Goal: Navigation & Orientation: Find specific page/section

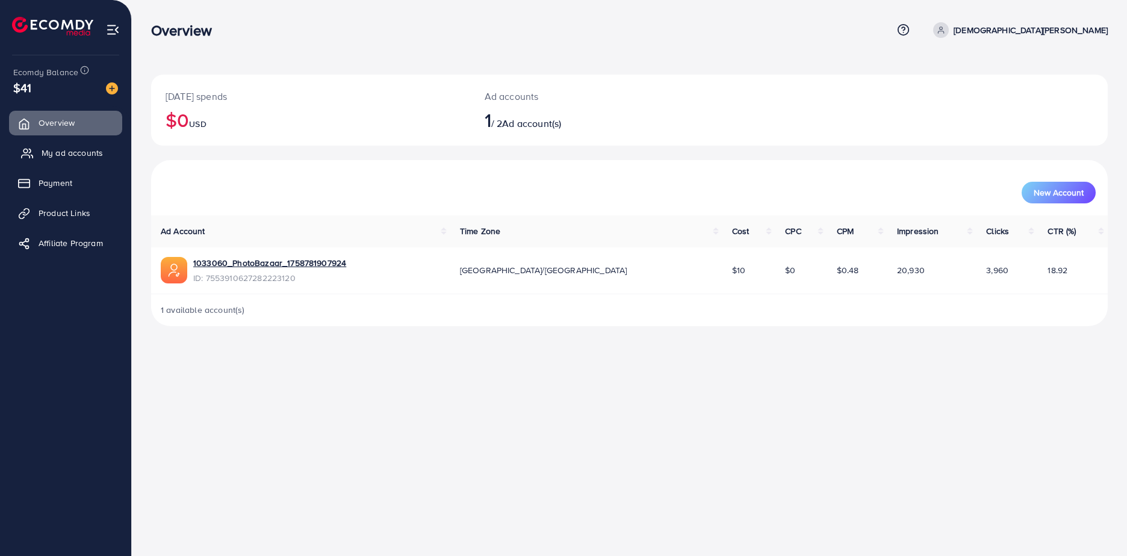
click at [61, 152] on span "My ad accounts" at bounding box center [72, 153] width 61 height 12
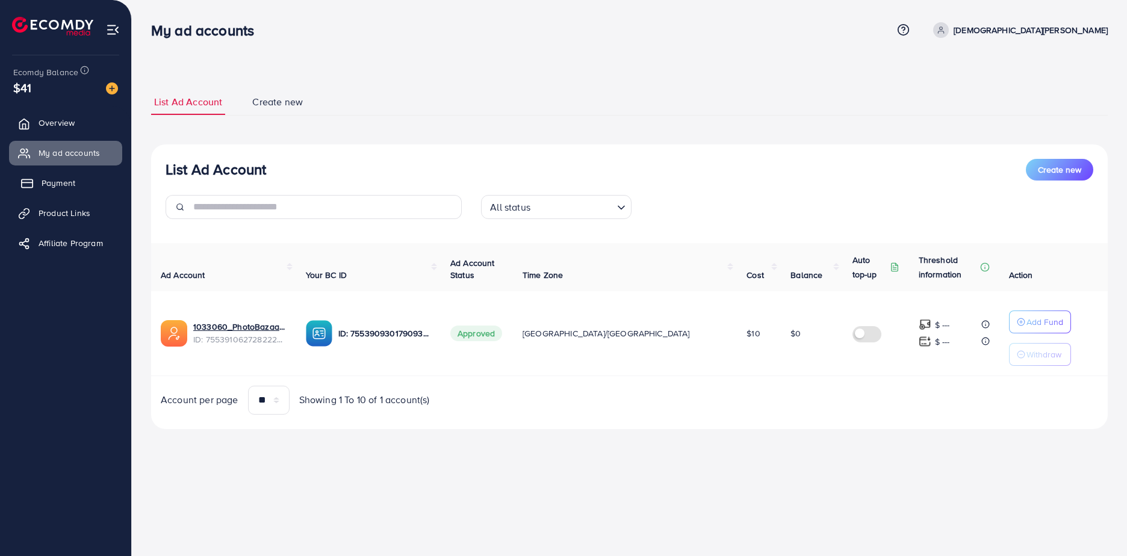
click at [72, 179] on span "Payment" at bounding box center [59, 183] width 34 height 12
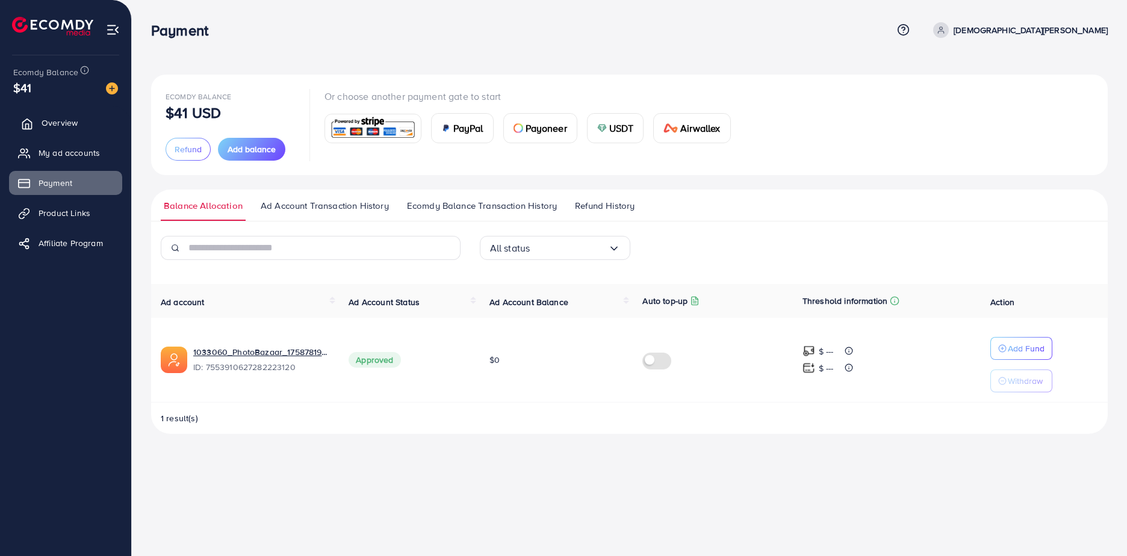
click at [69, 128] on span "Overview" at bounding box center [60, 123] width 36 height 12
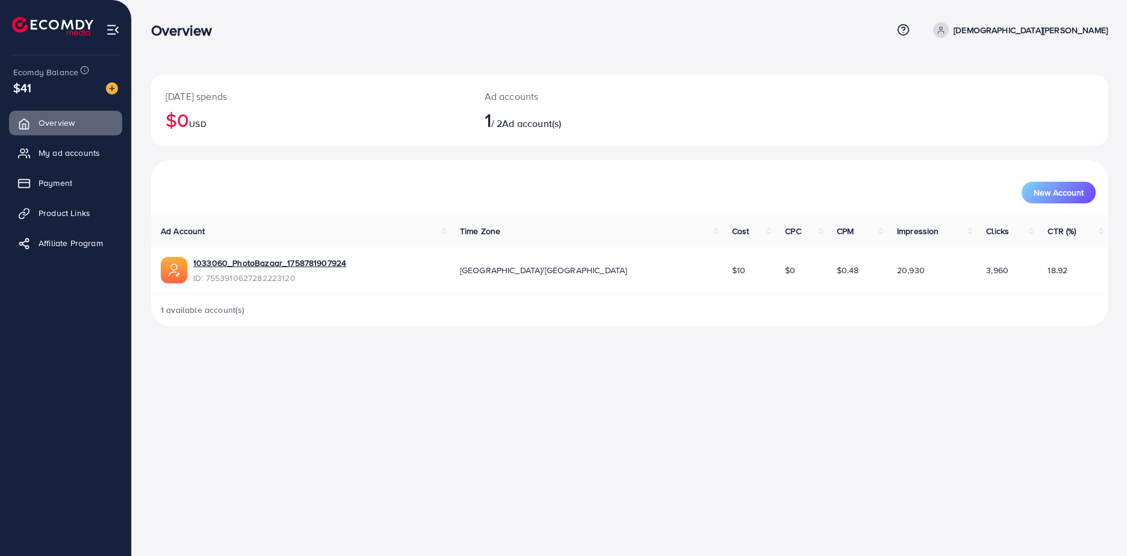
click at [66, 197] on ul "Overview My ad accounts Payment Product Links Affiliate Program" at bounding box center [65, 187] width 131 height 162
click at [72, 190] on link "Payment" at bounding box center [65, 183] width 113 height 24
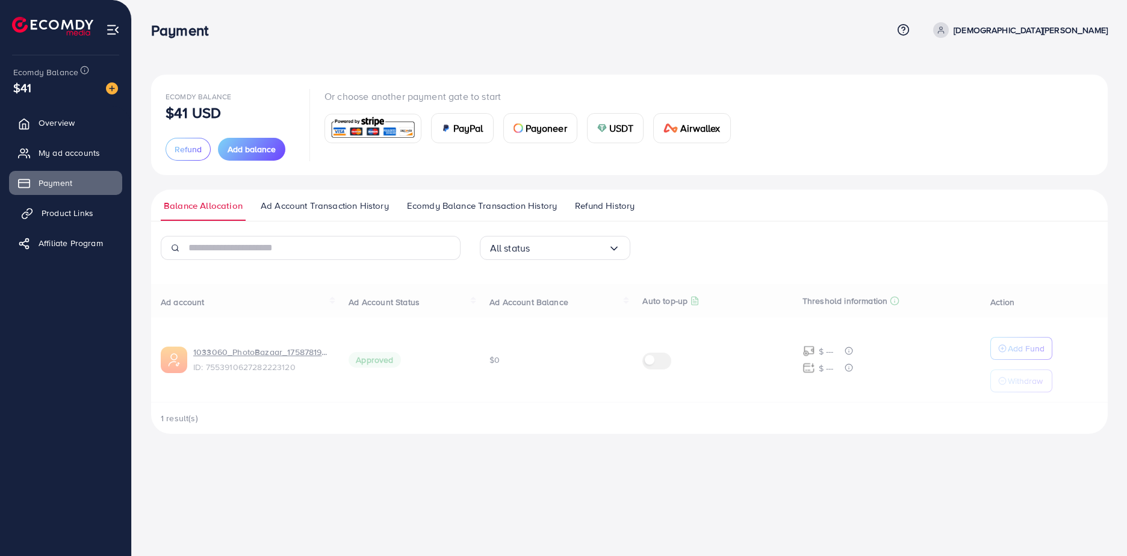
click at [70, 216] on span "Product Links" at bounding box center [68, 213] width 52 height 12
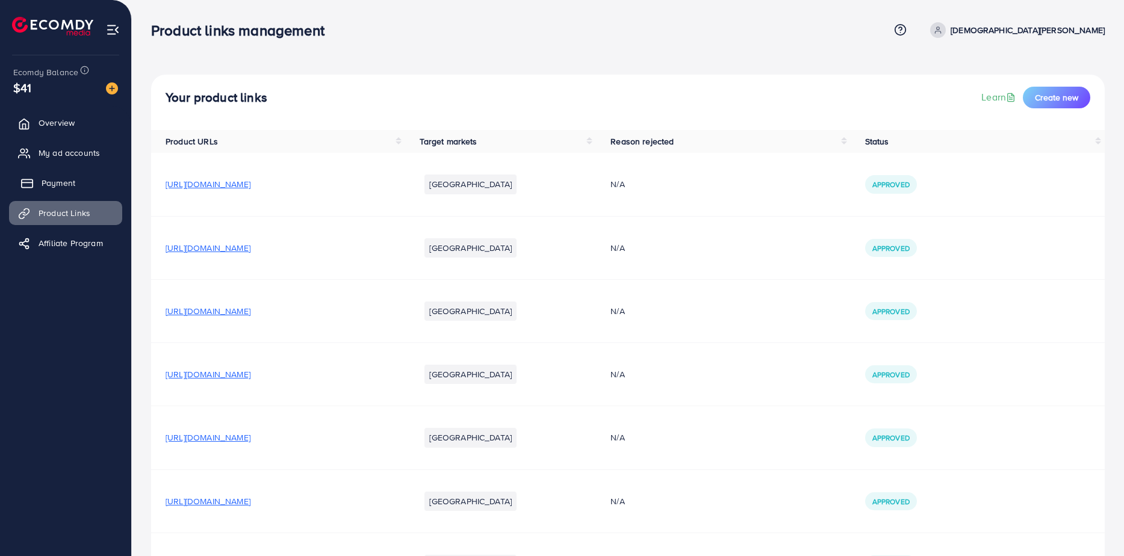
click at [79, 179] on link "Payment" at bounding box center [65, 183] width 113 height 24
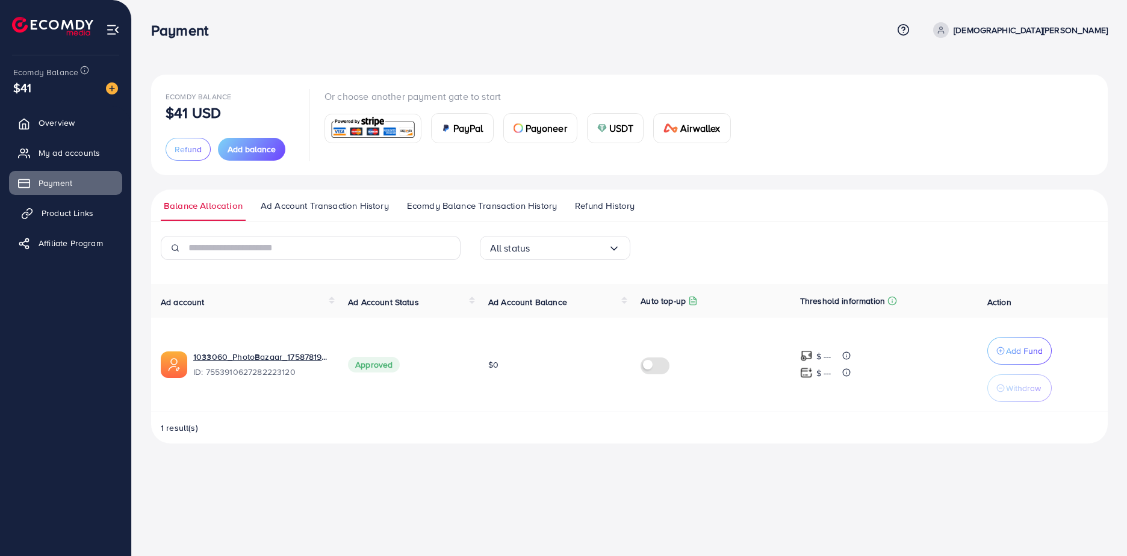
click at [76, 210] on span "Product Links" at bounding box center [68, 213] width 52 height 12
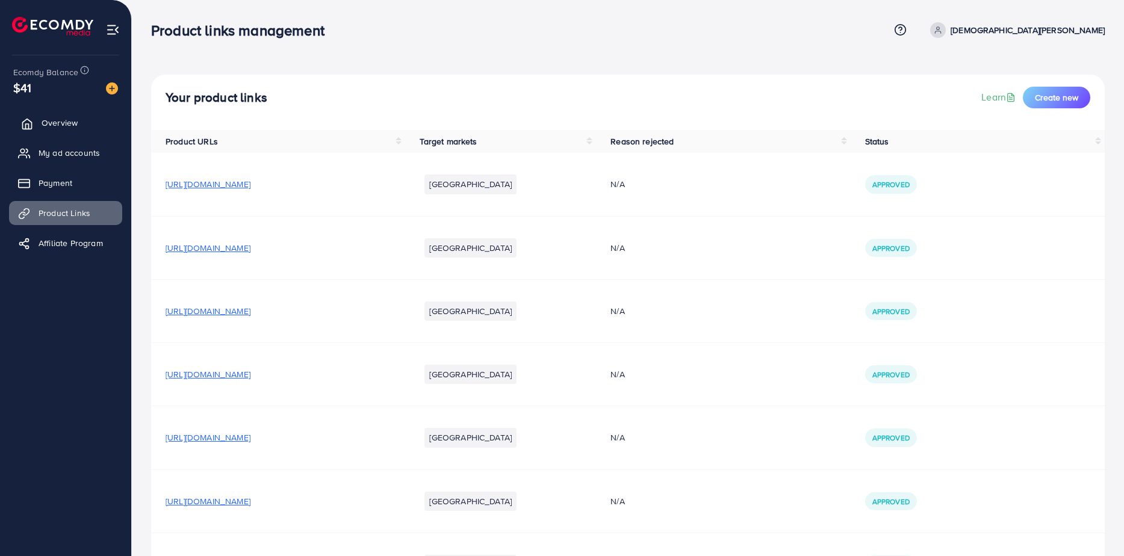
click at [92, 123] on link "Overview" at bounding box center [65, 123] width 113 height 24
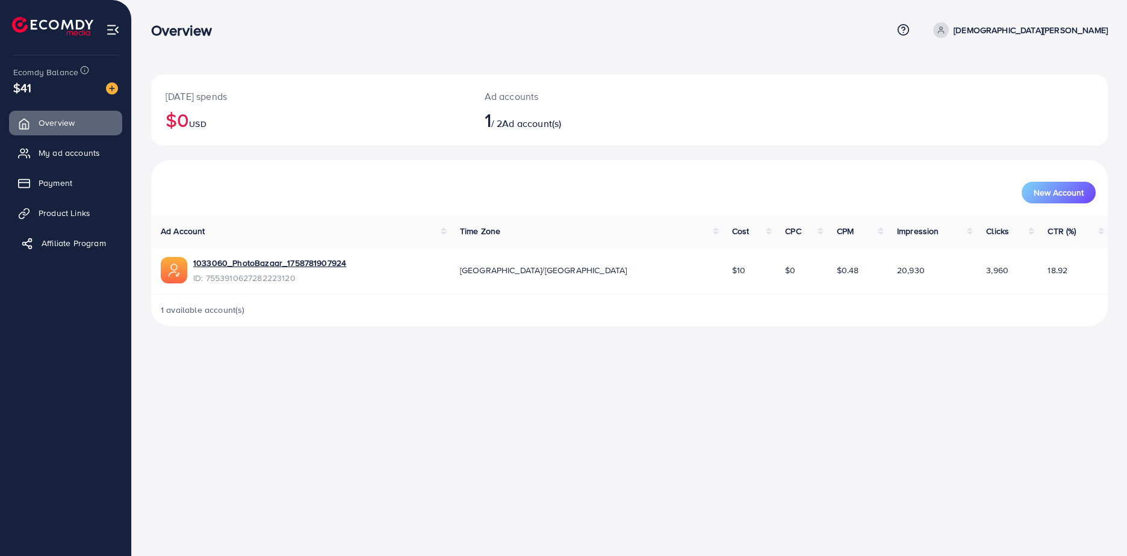
click at [78, 237] on span "Affiliate Program" at bounding box center [74, 243] width 64 height 12
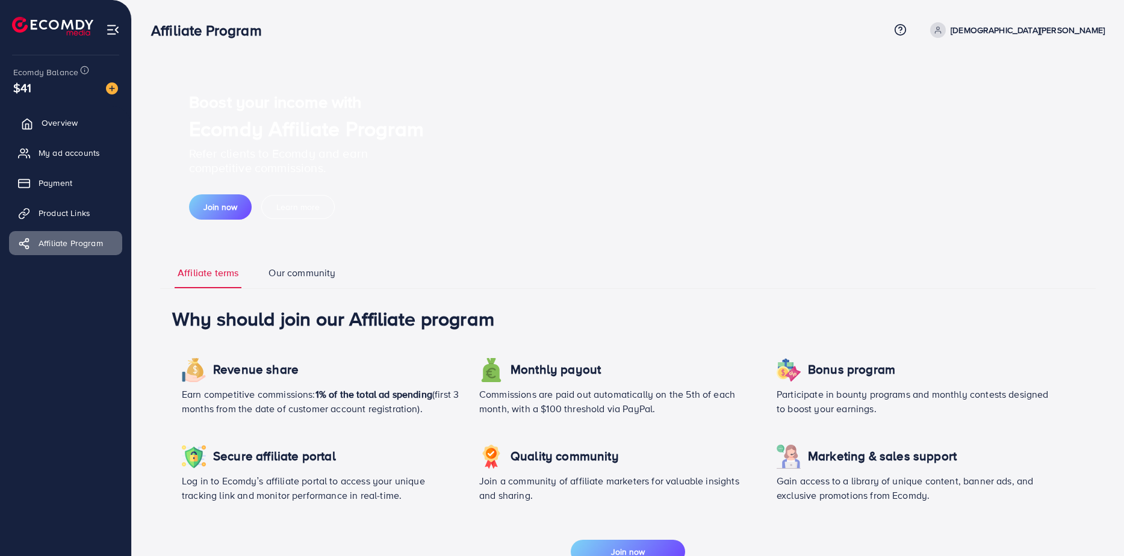
click at [51, 114] on link "Overview" at bounding box center [65, 123] width 113 height 24
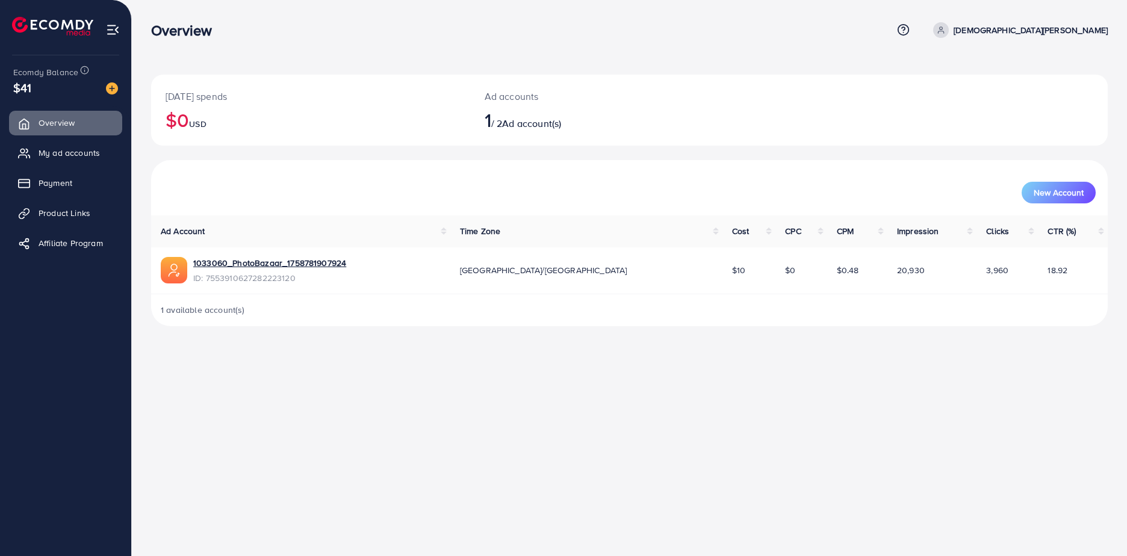
click at [588, 358] on div "Overview Help Center Contact Support Term and policy About Us [PERSON_NAME] Fri…" at bounding box center [563, 278] width 1127 height 556
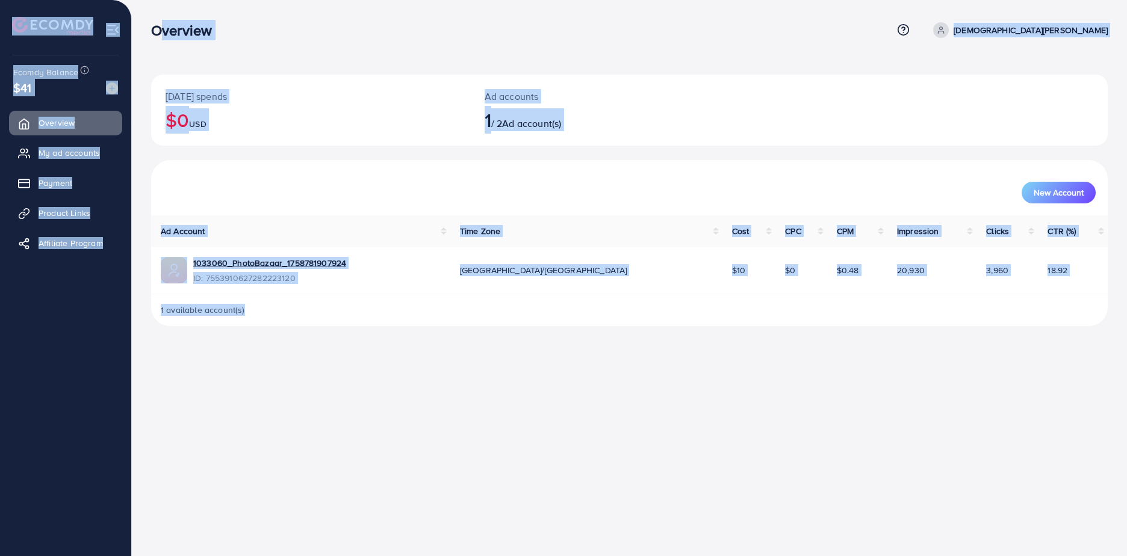
drag, startPoint x: 588, startPoint y: 358, endPoint x: 165, endPoint y: 26, distance: 537.6
click at [165, 26] on div "Overview Help Center Contact Support Term and policy About Us [PERSON_NAME] Fri…" at bounding box center [563, 278] width 1127 height 556
drag, startPoint x: 165, startPoint y: 26, endPoint x: 148, endPoint y: 96, distance: 71.8
click at [148, 96] on div "[DATE] spends $0 USD Ad accounts 1 / 2 Ad account(s) New Account Ad Account Tim…" at bounding box center [629, 172] width 995 height 345
drag, startPoint x: 323, startPoint y: 346, endPoint x: 155, endPoint y: 22, distance: 365.1
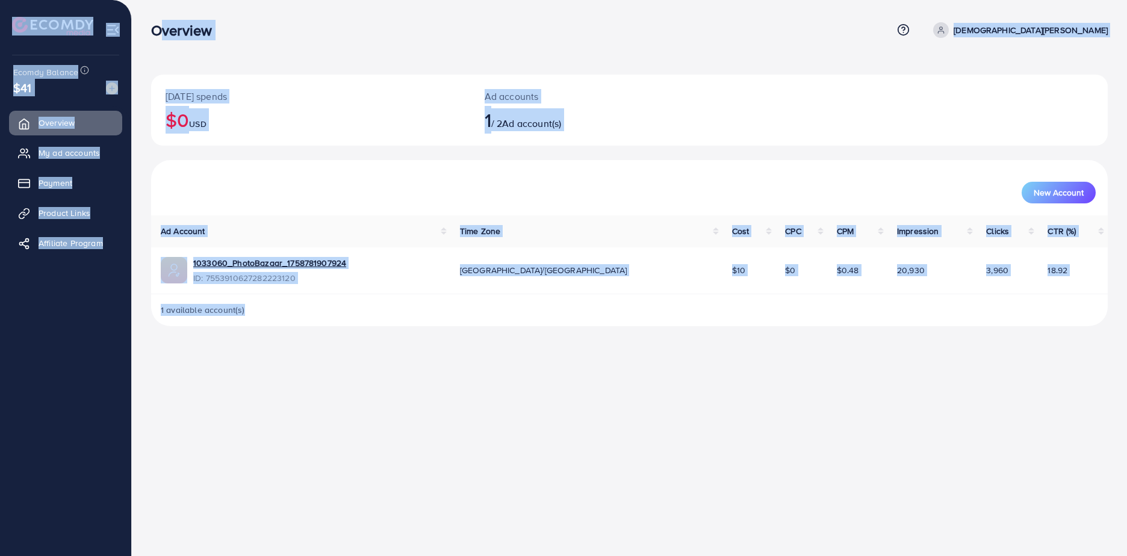
click at [155, 22] on div "Overview Help Center Contact Support Term and policy About Us [PERSON_NAME] Fri…" at bounding box center [563, 278] width 1127 height 556
drag, startPoint x: 155, startPoint y: 22, endPoint x: 340, endPoint y: 272, distance: 311.1
click at [340, 272] on span "ID: 7553910627282223120" at bounding box center [269, 278] width 153 height 12
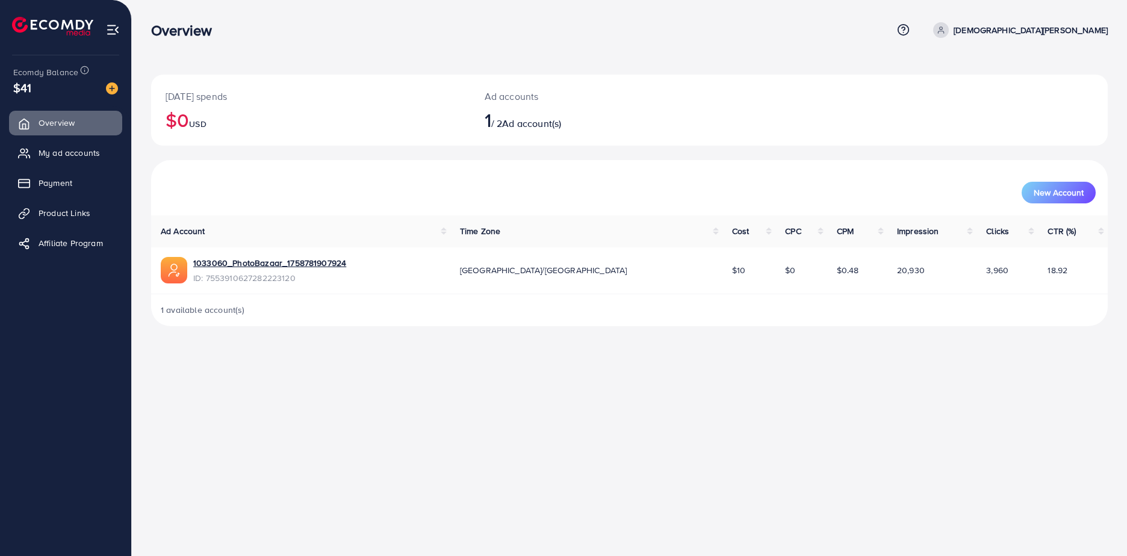
click at [299, 339] on div "[DATE] spends $0 USD Ad accounts 1 / 2 Ad account(s) New Account Ad Account Tim…" at bounding box center [629, 172] width 995 height 345
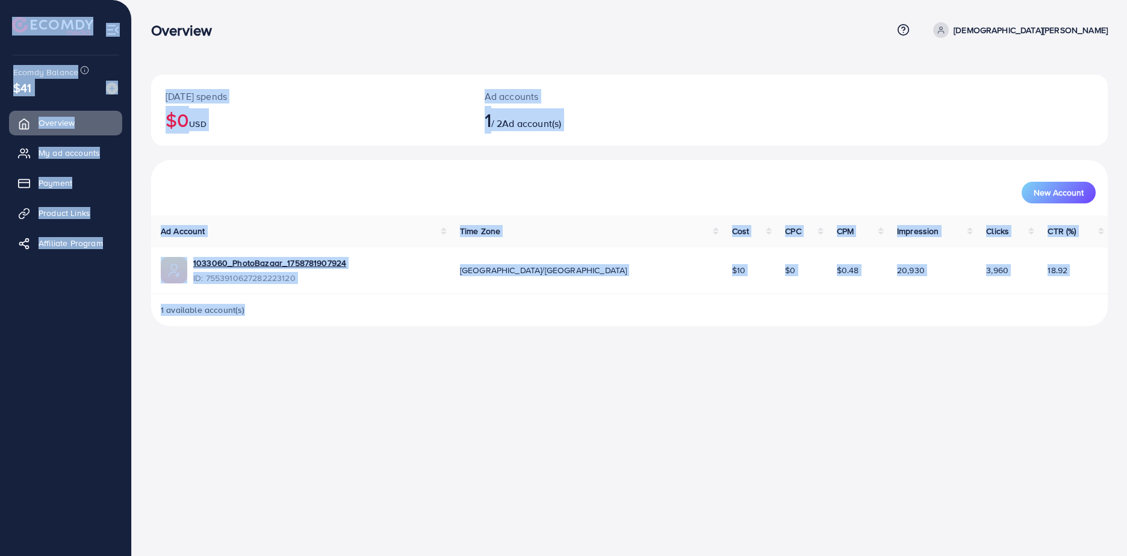
drag, startPoint x: 131, startPoint y: 75, endPoint x: 17, endPoint y: 22, distance: 125.5
click at [17, 22] on div "Overview Help Center Contact Support Term and policy About Us [PERSON_NAME] Fri…" at bounding box center [563, 172] width 1127 height 345
drag, startPoint x: 17, startPoint y: 22, endPoint x: 411, endPoint y: 374, distance: 528.1
click at [411, 374] on div "Overview Help Center Contact Support Term and policy About Us [PERSON_NAME] Fri…" at bounding box center [563, 278] width 1127 height 556
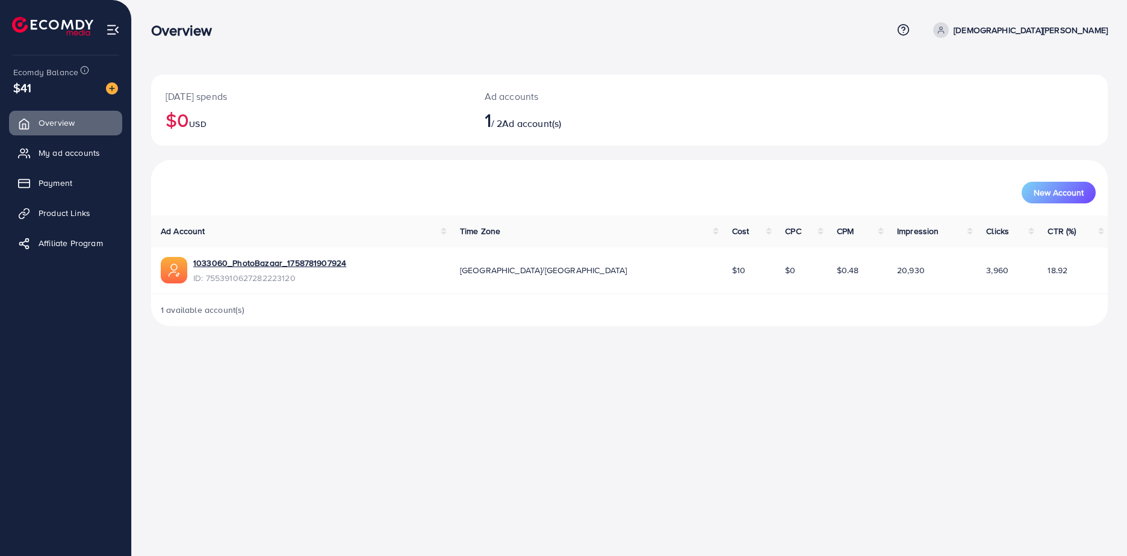
drag, startPoint x: 411, startPoint y: 375, endPoint x: 473, endPoint y: 375, distance: 62.0
click at [410, 375] on div "Overview Help Center Contact Support Term and policy About Us [PERSON_NAME] Fri…" at bounding box center [563, 278] width 1127 height 556
click at [288, 303] on div "1 available account(s)" at bounding box center [629, 309] width 956 height 31
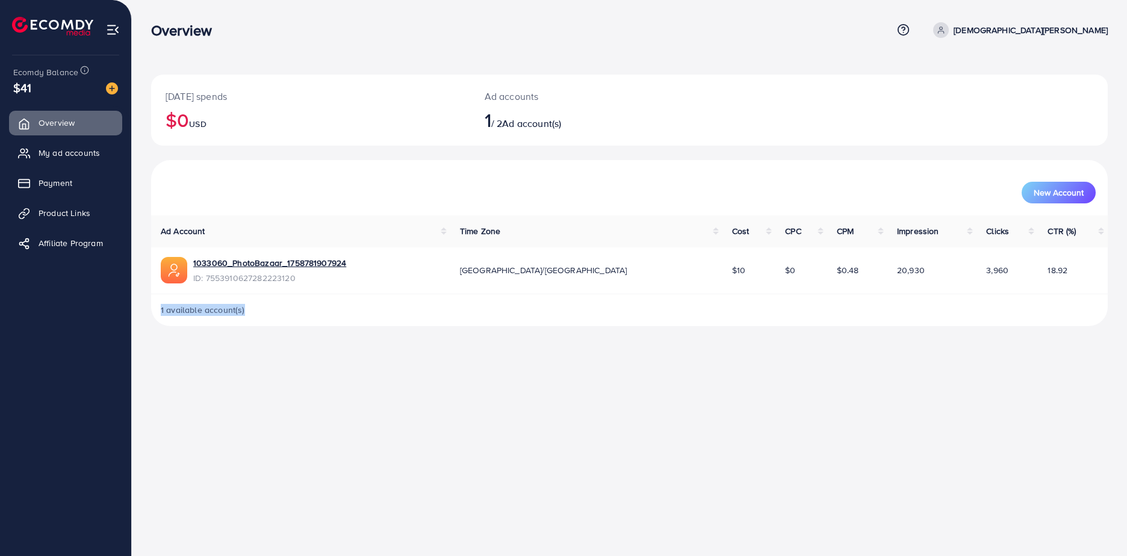
drag, startPoint x: 288, startPoint y: 303, endPoint x: 284, endPoint y: 309, distance: 7.0
click at [284, 309] on div "1 available account(s)" at bounding box center [629, 309] width 956 height 31
click at [97, 145] on link "My ad accounts" at bounding box center [65, 153] width 113 height 24
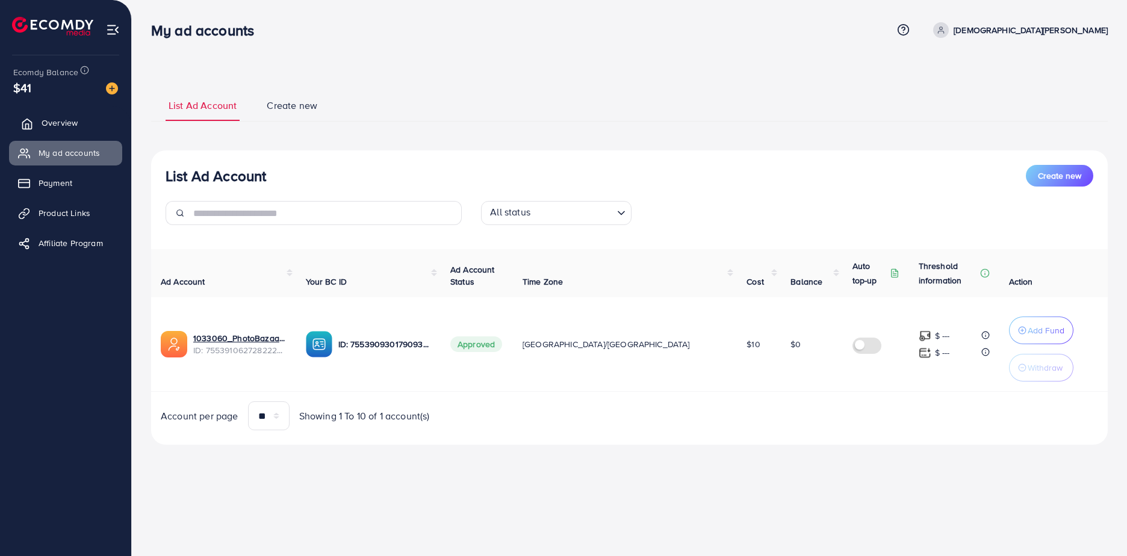
click at [90, 126] on link "Overview" at bounding box center [65, 123] width 113 height 24
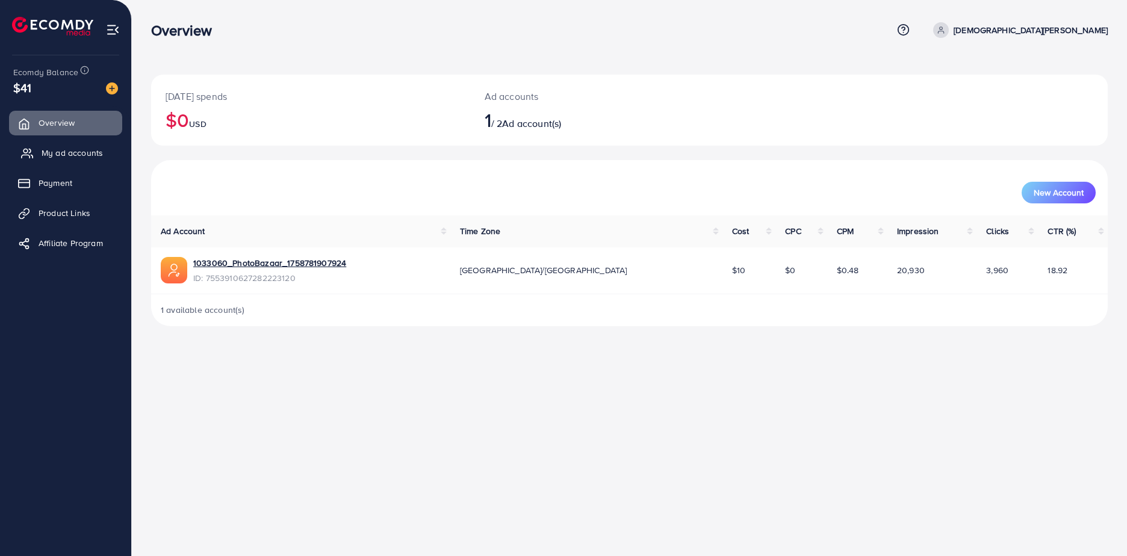
click at [83, 151] on span "My ad accounts" at bounding box center [72, 153] width 61 height 12
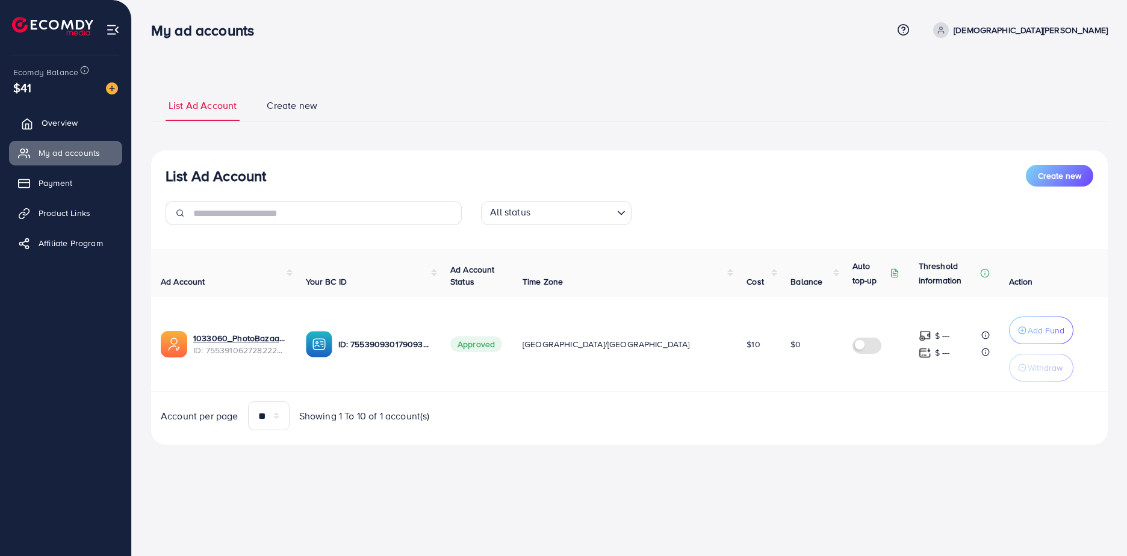
click at [84, 127] on link "Overview" at bounding box center [65, 123] width 113 height 24
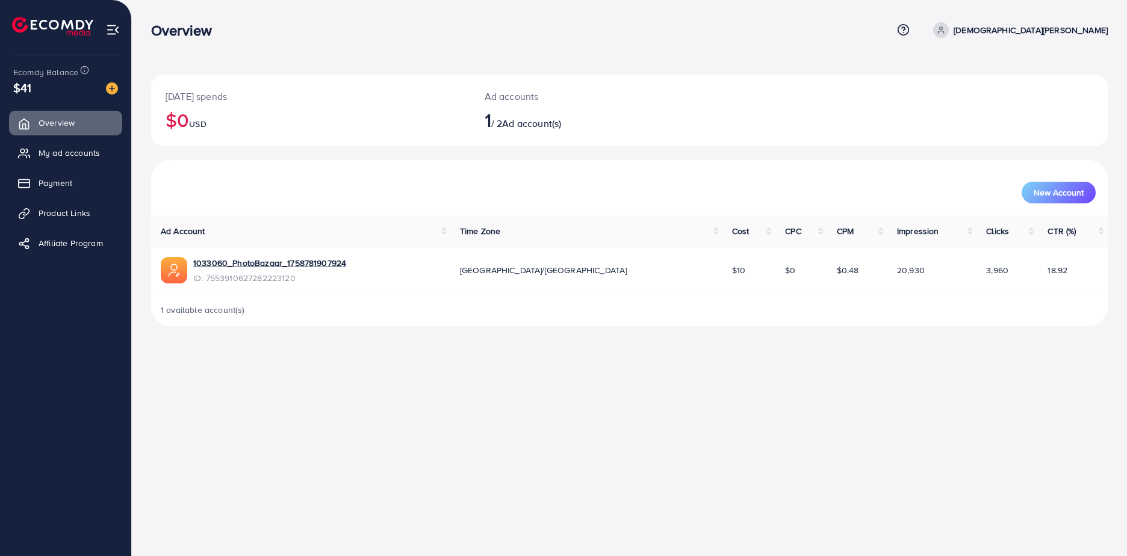
click at [234, 312] on span "1 available account(s)" at bounding box center [203, 310] width 84 height 12
drag, startPoint x: 234, startPoint y: 312, endPoint x: 225, endPoint y: 314, distance: 9.2
click at [225, 314] on span "1 available account(s)" at bounding box center [203, 310] width 84 height 12
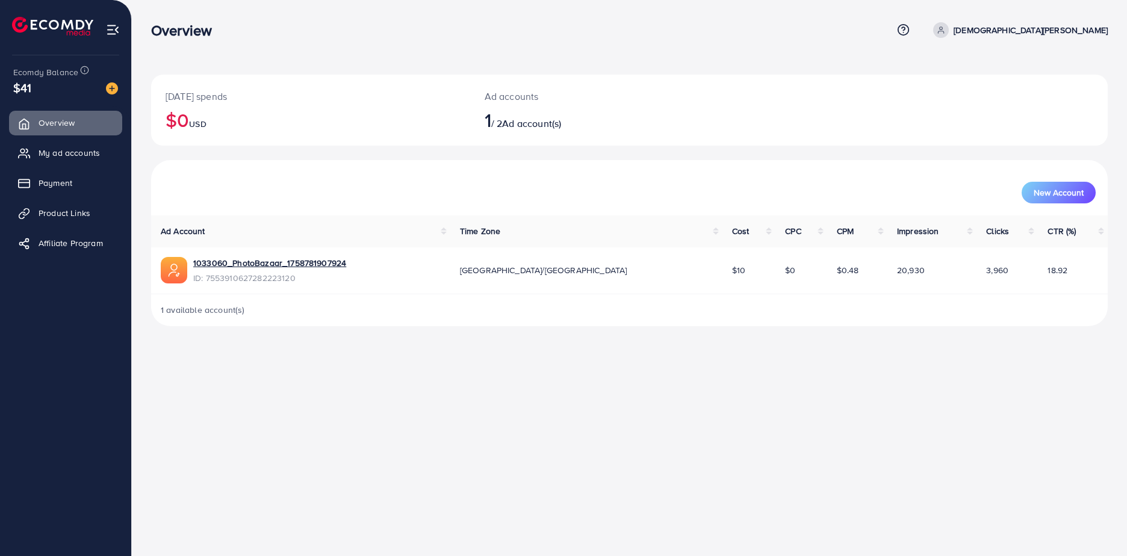
click at [224, 312] on span "1 available account(s)" at bounding box center [203, 310] width 84 height 12
click at [219, 312] on span "1 available account(s)" at bounding box center [203, 310] width 84 height 12
click at [215, 312] on span "1 available account(s)" at bounding box center [203, 310] width 84 height 12
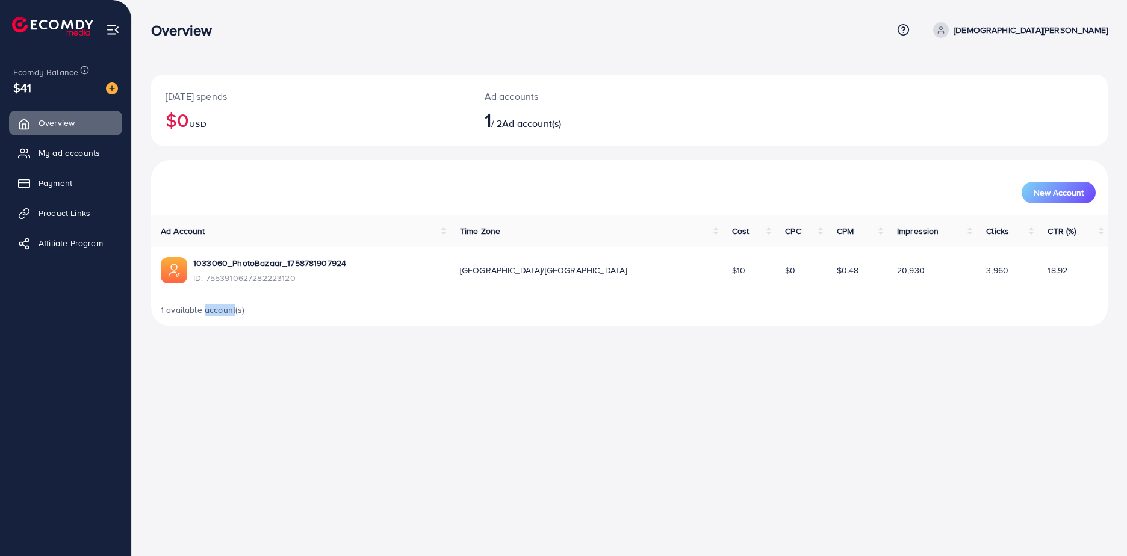
click at [215, 312] on span "1 available account(s)" at bounding box center [203, 310] width 84 height 12
copy span "account"
click at [238, 315] on span "1 available account(s)" at bounding box center [203, 310] width 84 height 12
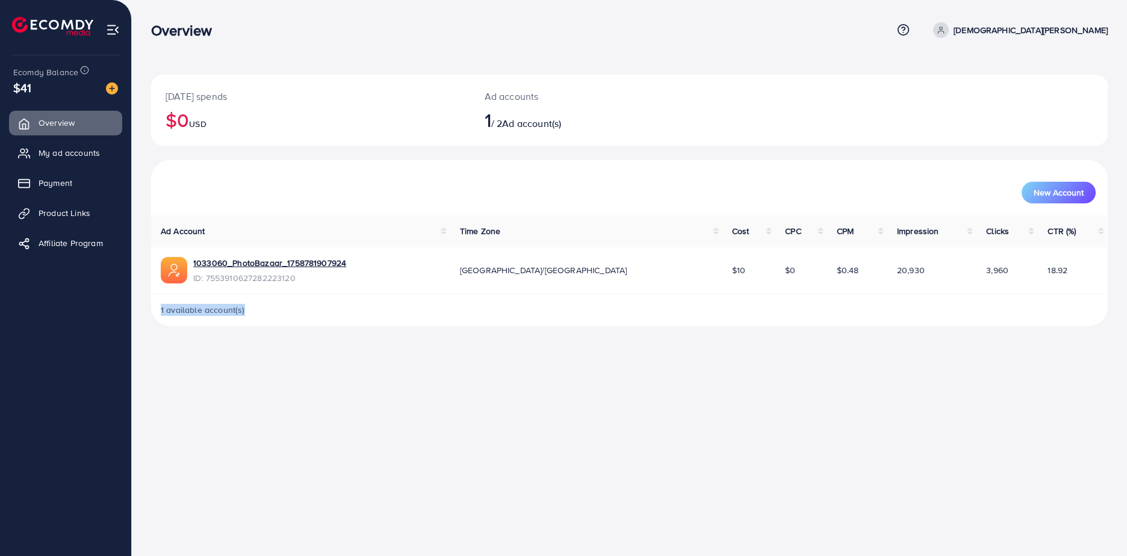
click at [238, 315] on span "1 available account(s)" at bounding box center [203, 310] width 84 height 12
drag, startPoint x: 238, startPoint y: 315, endPoint x: 225, endPoint y: 311, distance: 13.5
click at [226, 314] on span "1 available account(s)" at bounding box center [203, 310] width 84 height 12
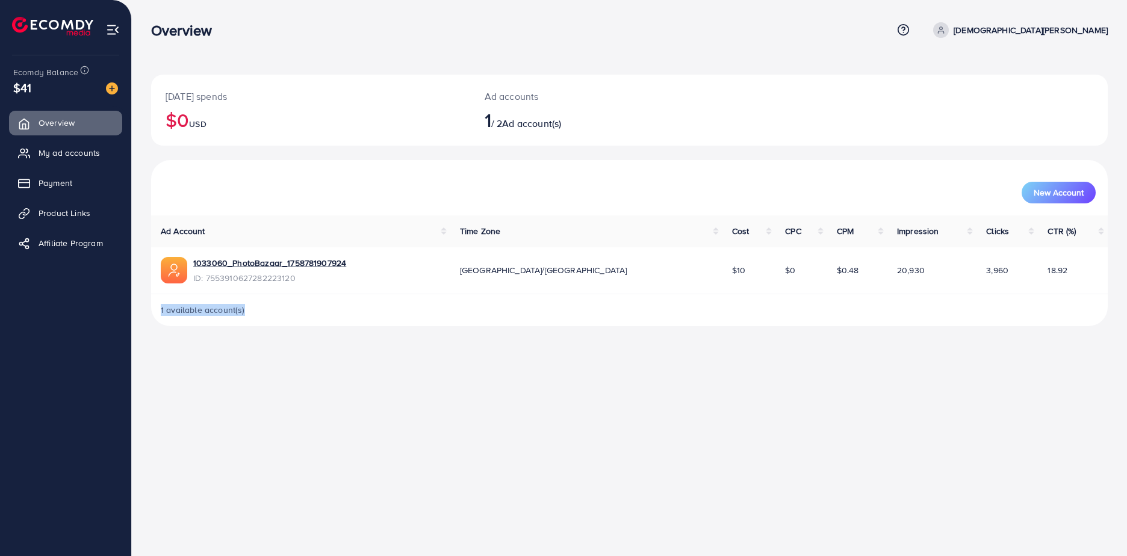
click at [225, 310] on span "1 available account(s)" at bounding box center [203, 310] width 84 height 12
click at [200, 311] on span "1 available account(s)" at bounding box center [203, 310] width 84 height 12
click at [212, 309] on span "1 available account(s)" at bounding box center [203, 310] width 84 height 12
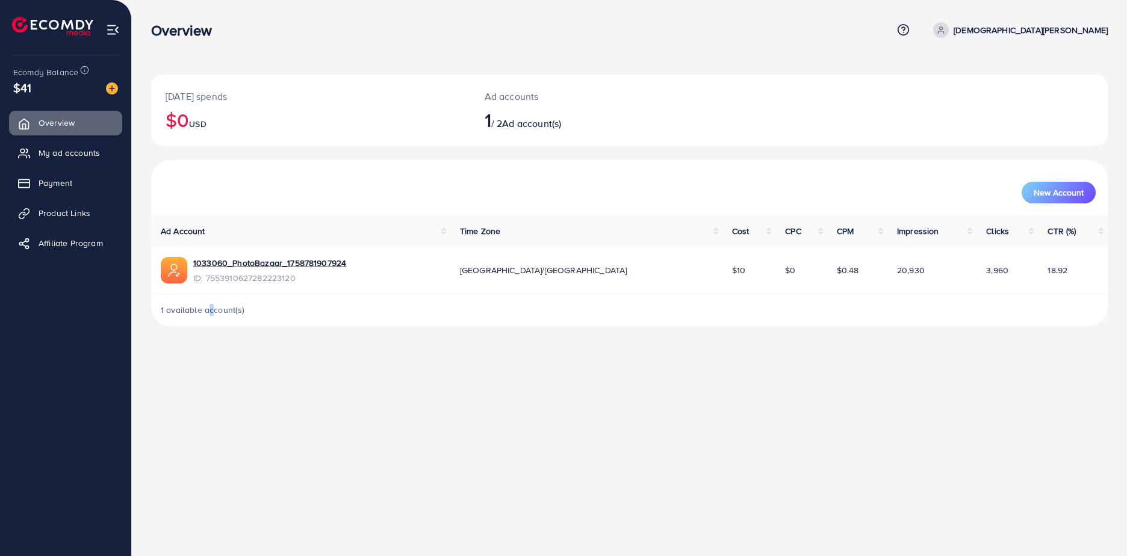
click at [212, 309] on span "1 available account(s)" at bounding box center [203, 310] width 84 height 12
copy span "c"
click at [225, 317] on div "1 available account(s)" at bounding box center [629, 309] width 956 height 31
click at [226, 314] on span "1 available account(s)" at bounding box center [203, 310] width 84 height 12
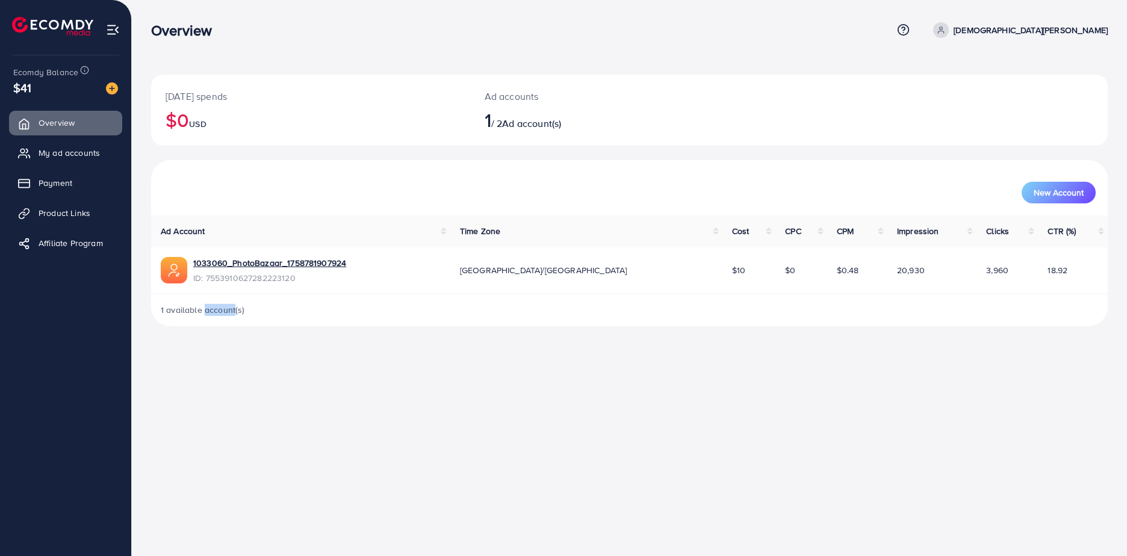
click at [226, 313] on span "1 available account(s)" at bounding box center [203, 310] width 84 height 12
copy span "account"
click at [221, 310] on span "1 available account(s)" at bounding box center [203, 310] width 84 height 12
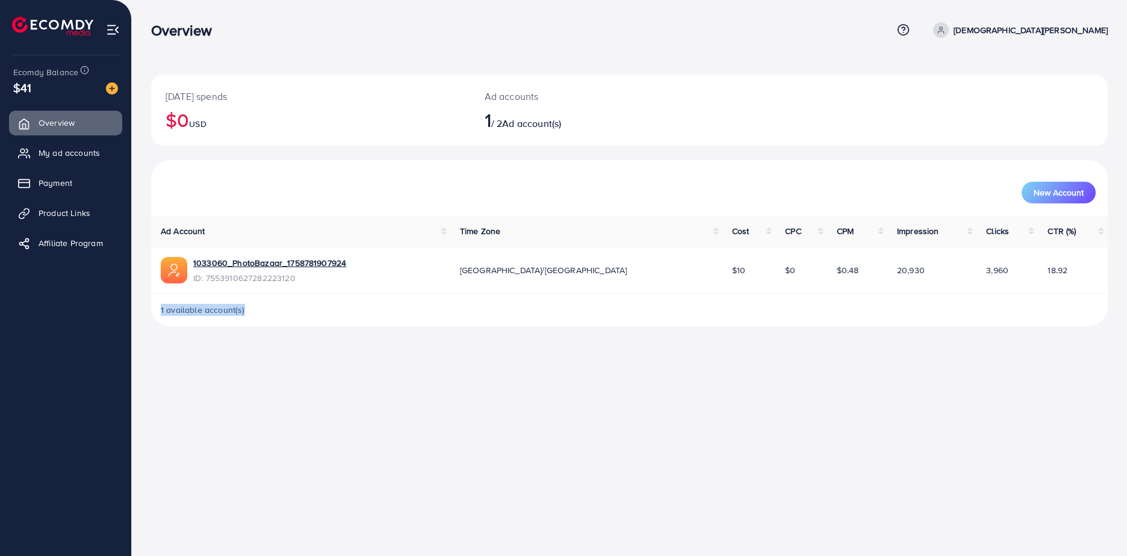
click at [221, 309] on span "1 available account(s)" at bounding box center [203, 310] width 84 height 12
click at [220, 309] on span "1 available account(s)" at bounding box center [203, 310] width 84 height 12
click at [228, 315] on span "1 available account(s)" at bounding box center [203, 310] width 84 height 12
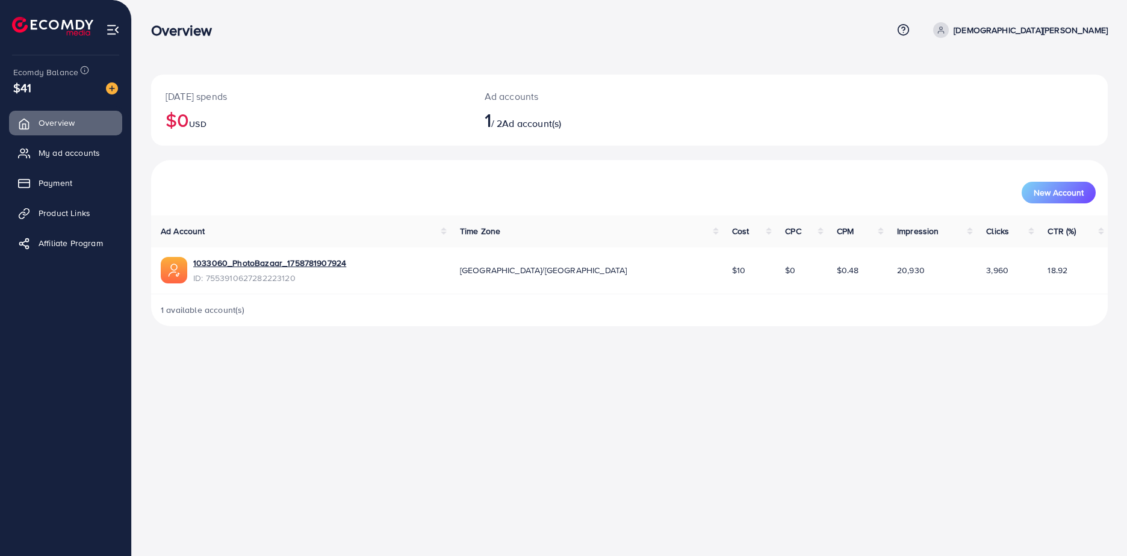
click at [241, 315] on span "1 available account(s)" at bounding box center [203, 310] width 84 height 12
drag, startPoint x: 241, startPoint y: 315, endPoint x: 222, endPoint y: 309, distance: 20.0
copy span ")"
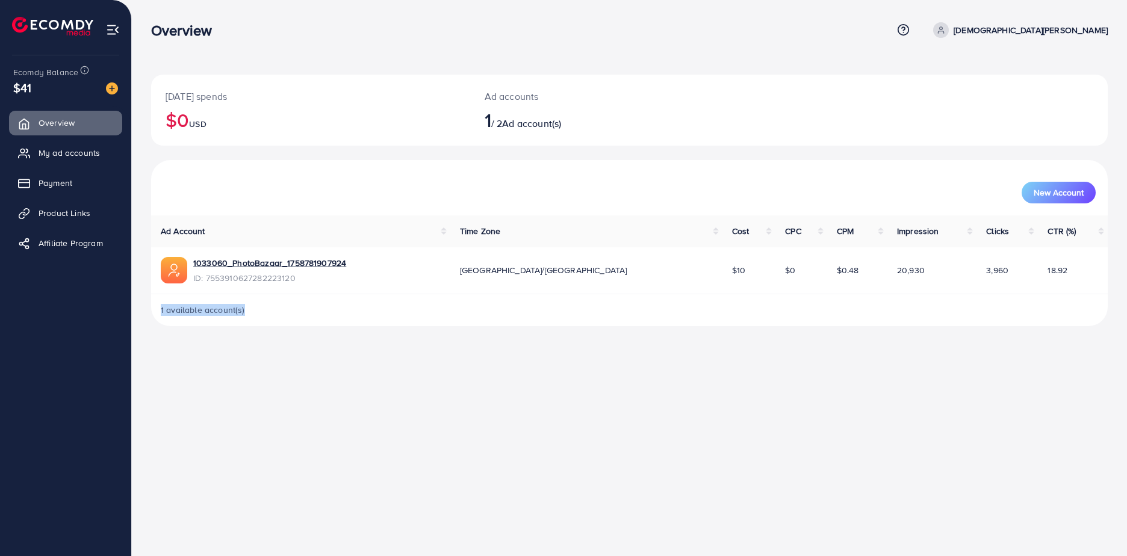
click at [220, 309] on span "1 available account(s)" at bounding box center [203, 310] width 84 height 12
drag, startPoint x: 220, startPoint y: 309, endPoint x: 221, endPoint y: 332, distance: 22.3
click at [221, 332] on div "[DATE] spends $0 USD Ad accounts 1 / 2 Ad account(s) New Account Ad Account Tim…" at bounding box center [629, 172] width 995 height 345
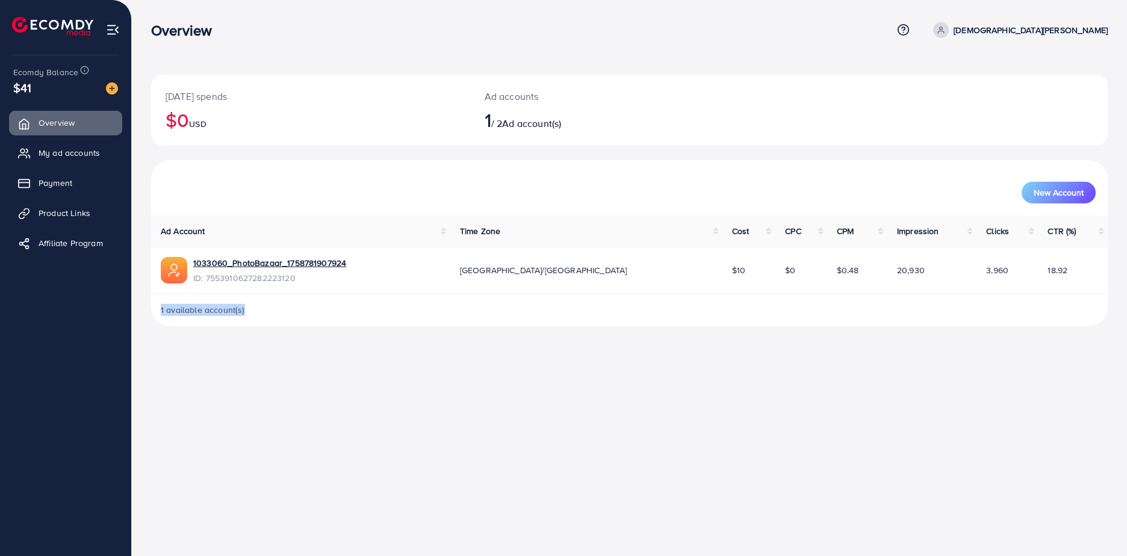
click at [280, 322] on div "1 available account(s)" at bounding box center [629, 309] width 956 height 31
click at [231, 314] on span "1 available account(s)" at bounding box center [203, 310] width 84 height 12
click at [229, 313] on span "1 available account(s)" at bounding box center [203, 310] width 84 height 12
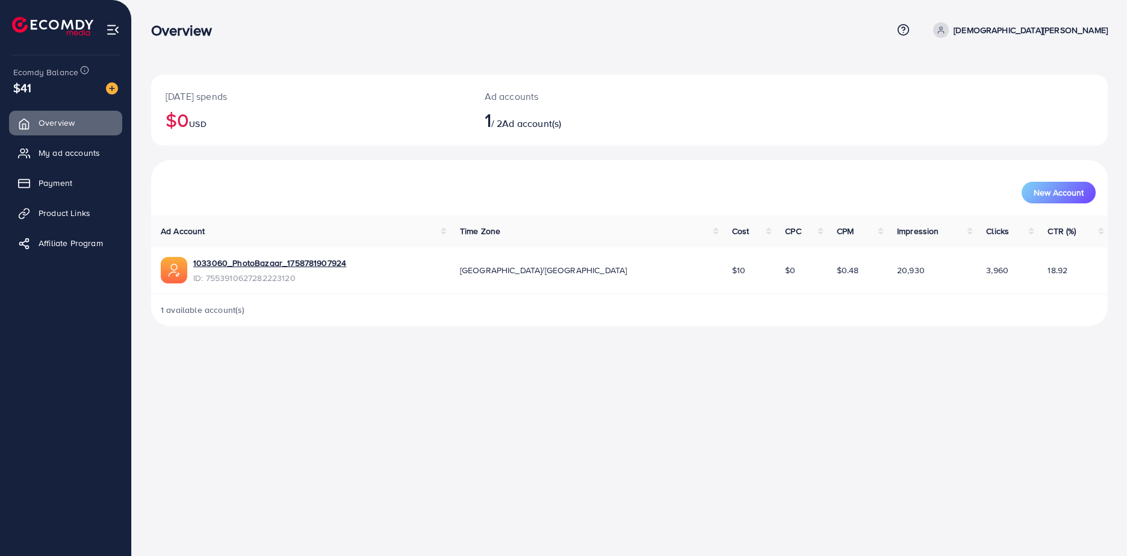
click at [229, 312] on span "1 available account(s)" at bounding box center [203, 310] width 84 height 12
copy span "account"
click at [253, 311] on div "1 available account(s)" at bounding box center [629, 309] width 956 height 31
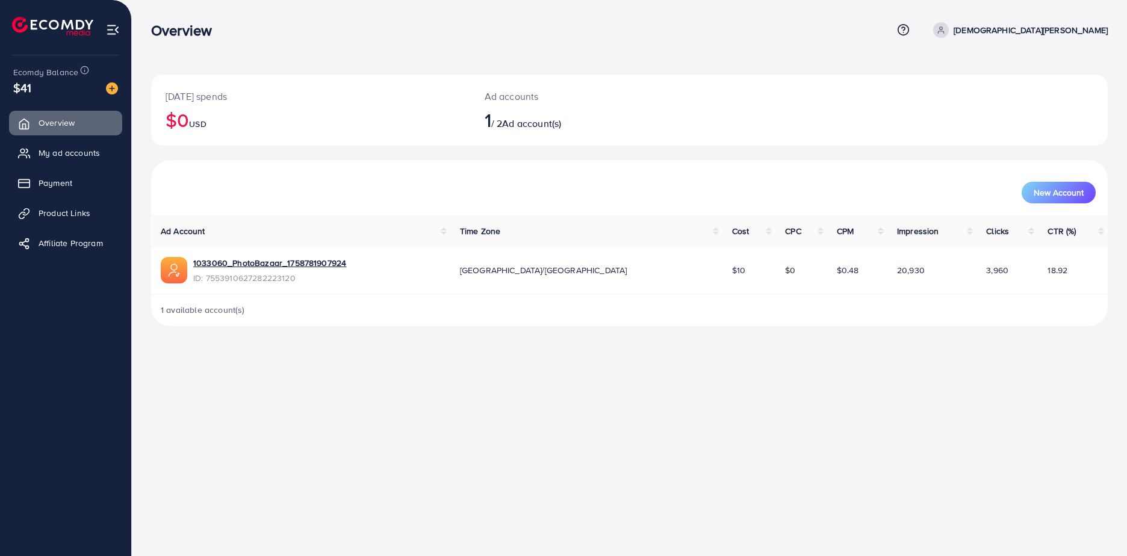
click at [227, 313] on span "1 available account(s)" at bounding box center [203, 310] width 84 height 12
copy span "account"
click at [223, 310] on span "1 available account(s)" at bounding box center [203, 310] width 84 height 12
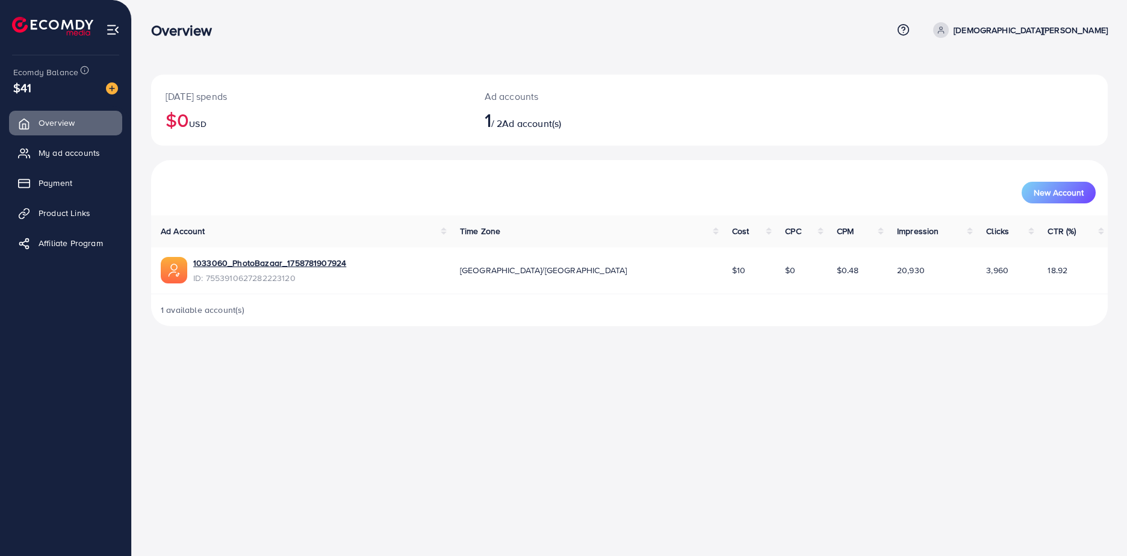
click at [223, 309] on span "1 available account(s)" at bounding box center [203, 310] width 84 height 12
copy span "account"
click at [214, 311] on span "1 available account(s)" at bounding box center [203, 310] width 84 height 12
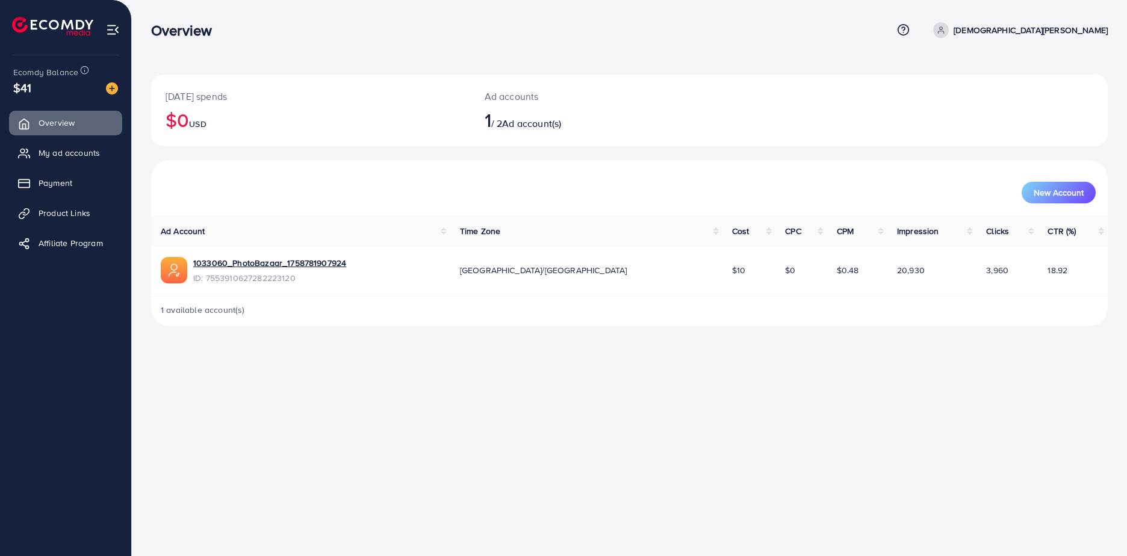
click at [218, 309] on span "1 available account(s)" at bounding box center [203, 310] width 84 height 12
copy span "account"
click at [229, 308] on span "1 available account(s)" at bounding box center [203, 310] width 84 height 12
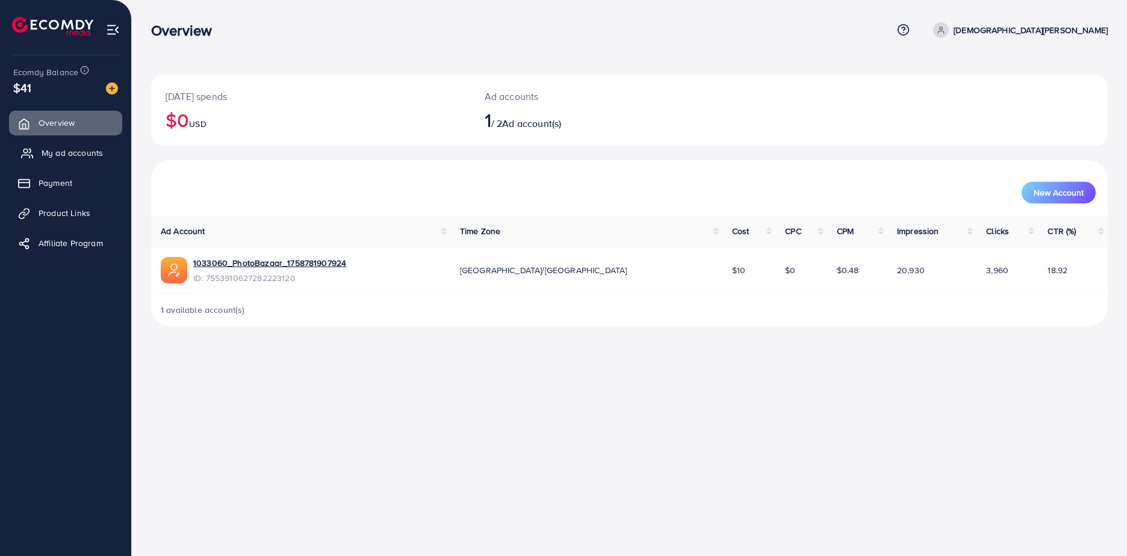
click at [56, 155] on span "My ad accounts" at bounding box center [72, 153] width 61 height 12
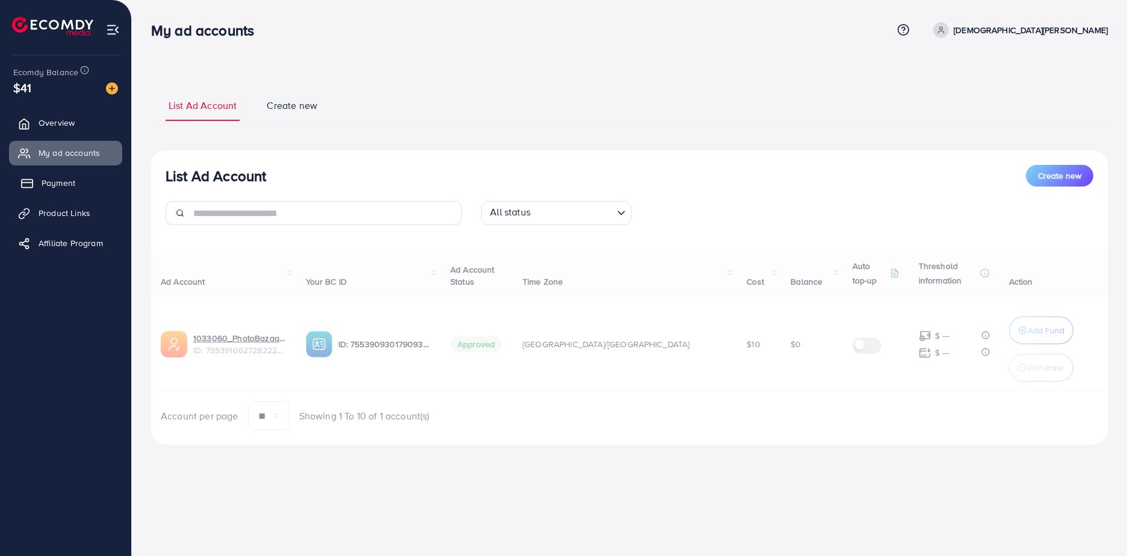
click at [70, 181] on span "Payment" at bounding box center [59, 183] width 34 height 12
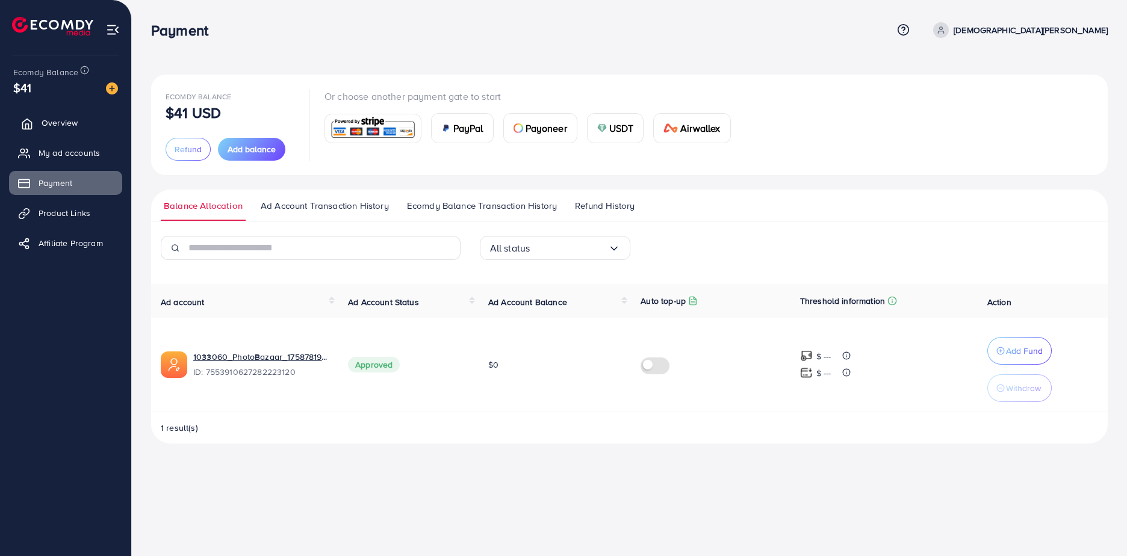
click at [76, 126] on span "Overview" at bounding box center [60, 123] width 36 height 12
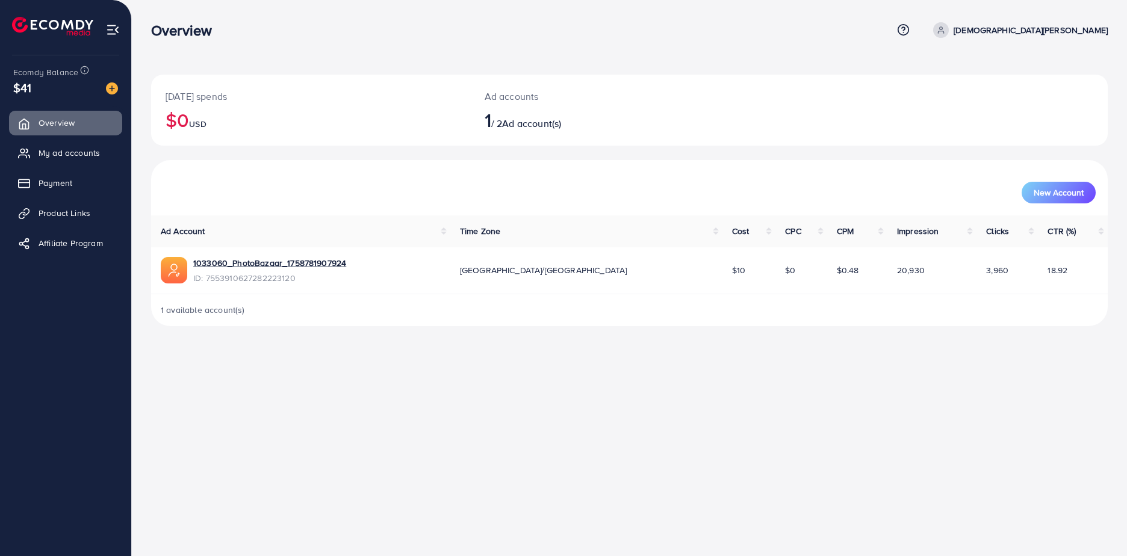
click at [220, 309] on span "1 available account(s)" at bounding box center [203, 310] width 84 height 12
copy span "account"
click at [292, 320] on div "1 available account(s)" at bounding box center [629, 309] width 956 height 31
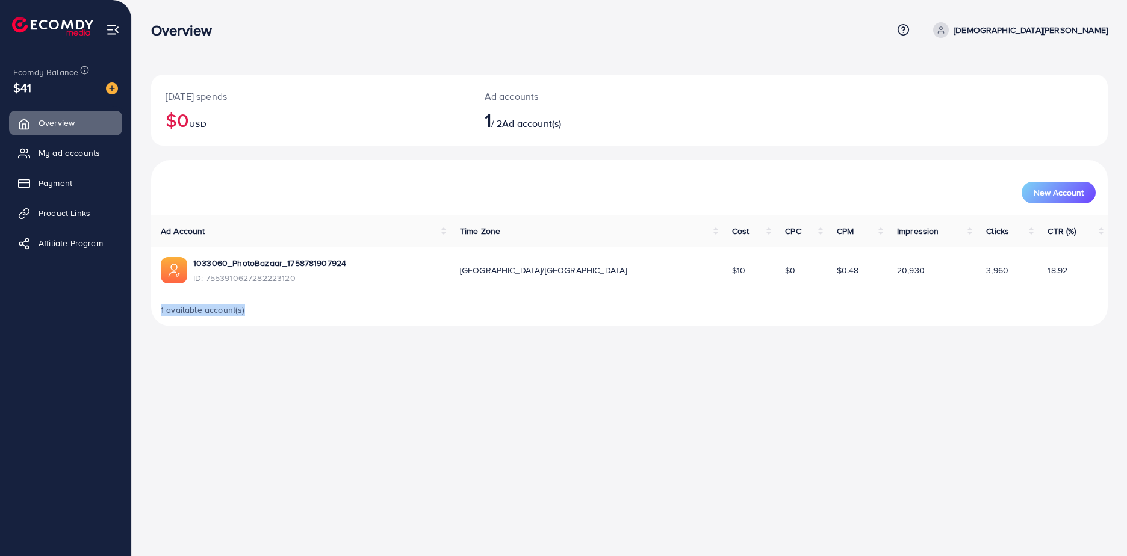
click at [226, 317] on div "1 available account(s)" at bounding box center [629, 309] width 956 height 31
click at [223, 309] on span "1 available account(s)" at bounding box center [203, 310] width 84 height 12
copy span "account"
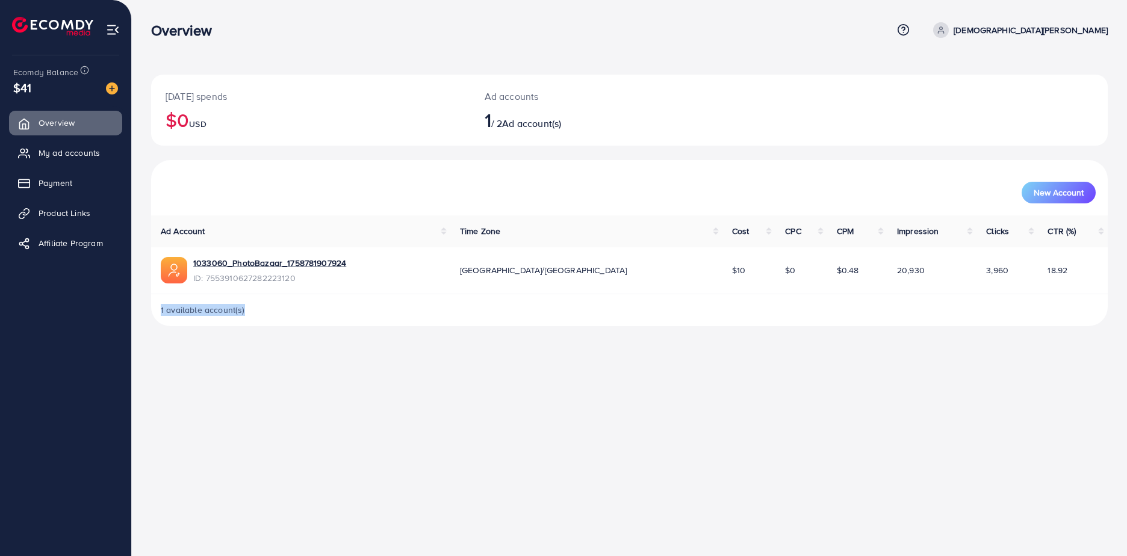
click at [253, 325] on div "1 available account(s)" at bounding box center [629, 309] width 956 height 31
click at [217, 316] on span "1 available account(s)" at bounding box center [203, 310] width 84 height 12
click at [256, 325] on div "1 available account(s)" at bounding box center [629, 309] width 956 height 31
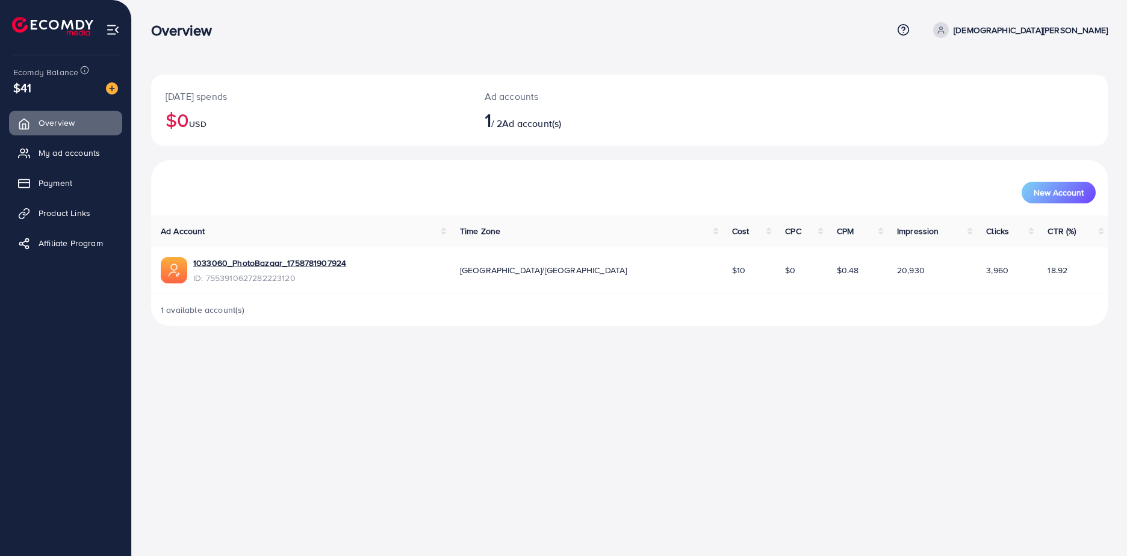
click at [231, 314] on span "1 available account(s)" at bounding box center [203, 310] width 84 height 12
click at [236, 327] on div "[DATE] spends $0 USD Ad accounts 1 / 2 Ad account(s) New Account Ad Account Tim…" at bounding box center [629, 172] width 995 height 345
click at [242, 320] on div "1 available account(s)" at bounding box center [629, 309] width 956 height 31
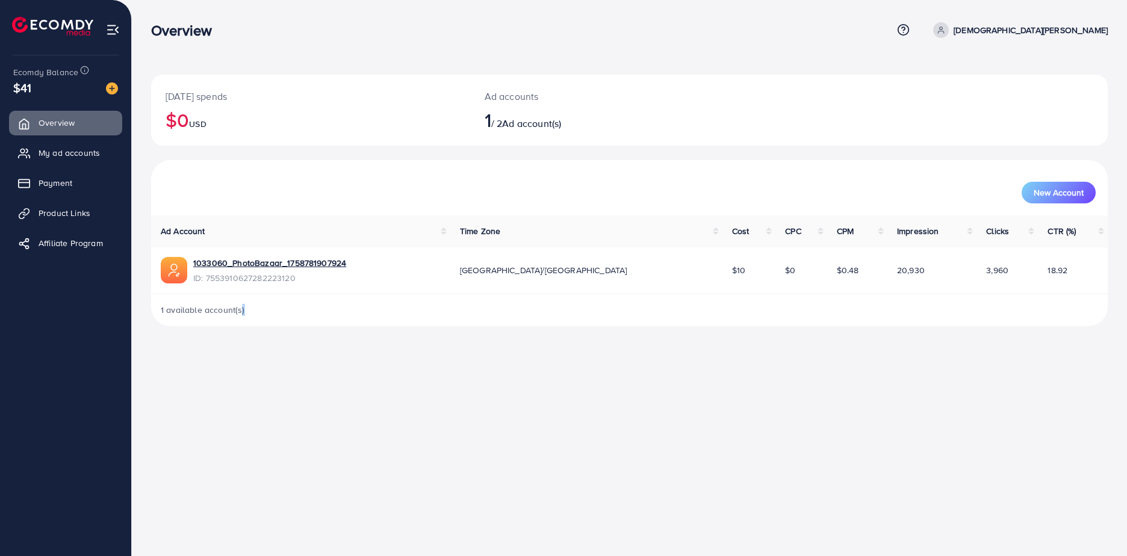
click at [242, 320] on div "1 available account(s)" at bounding box center [629, 309] width 956 height 31
drag, startPoint x: 242, startPoint y: 320, endPoint x: 201, endPoint y: 308, distance: 42.5
click at [289, 309] on div "1 available account(s)" at bounding box center [629, 309] width 956 height 31
click at [233, 310] on span "1 available account(s)" at bounding box center [203, 310] width 84 height 12
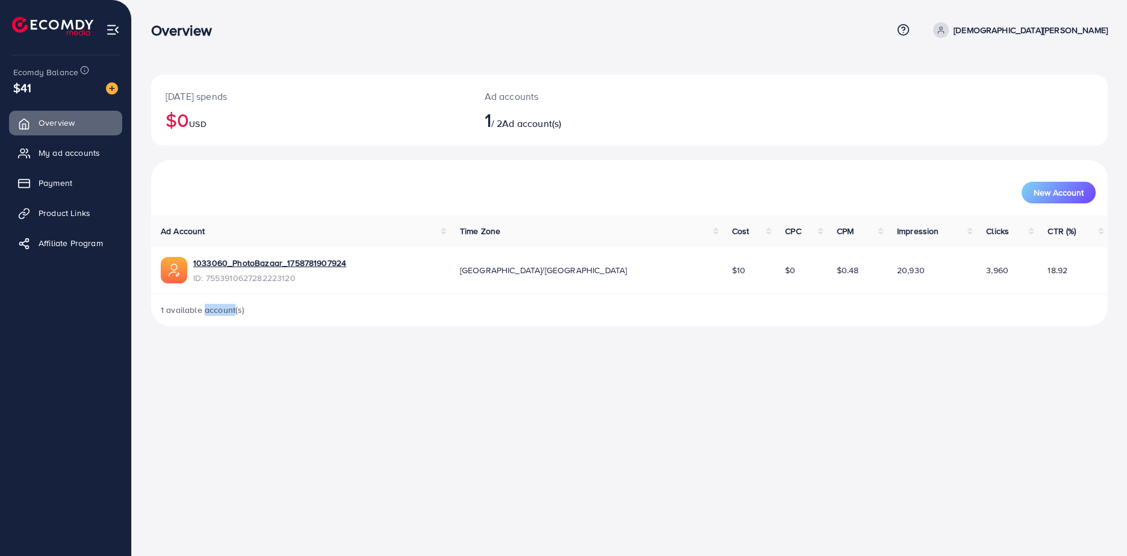
click at [233, 310] on span "1 available account(s)" at bounding box center [203, 310] width 84 height 12
click at [235, 309] on span "1 available account(s)" at bounding box center [203, 310] width 84 height 12
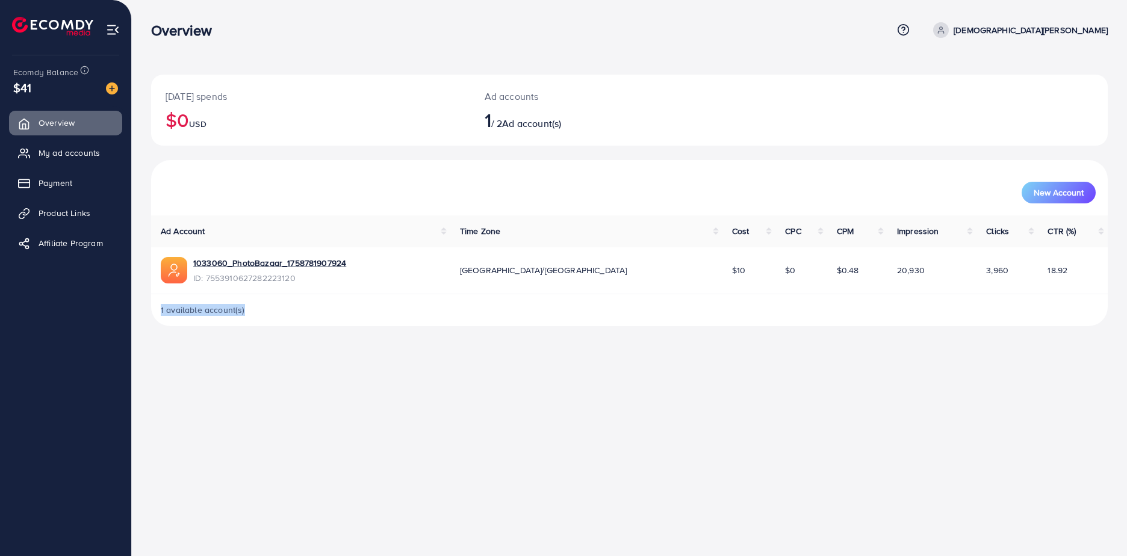
click at [252, 323] on div "1 available account(s)" at bounding box center [629, 309] width 956 height 31
click at [241, 314] on span "1 available account(s)" at bounding box center [203, 310] width 84 height 12
drag, startPoint x: 241, startPoint y: 314, endPoint x: 220, endPoint y: 314, distance: 21.1
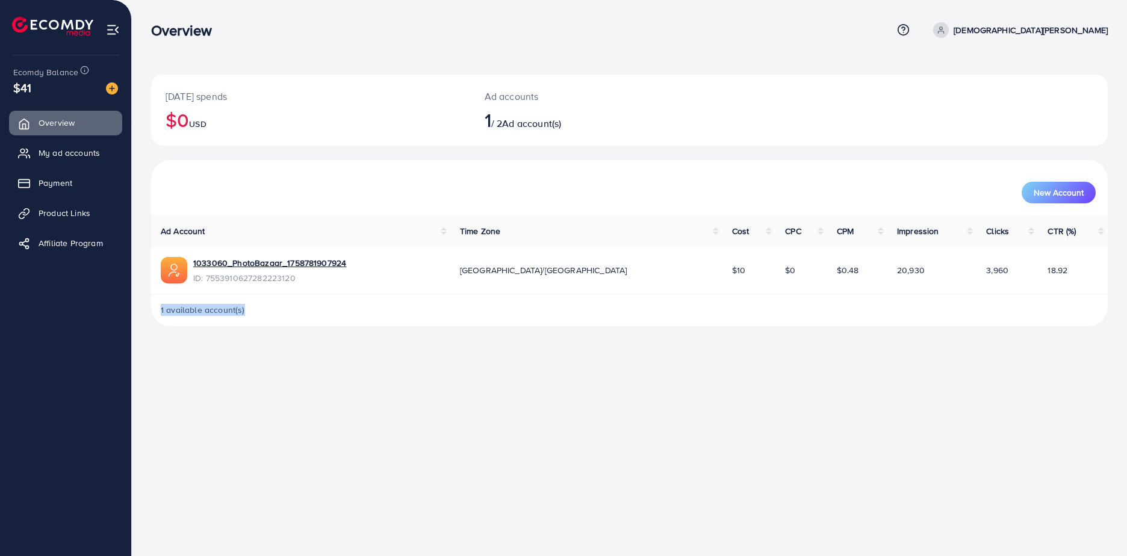
click at [215, 308] on span "1 available account(s)" at bounding box center [203, 310] width 84 height 12
click at [81, 156] on span "My ad accounts" at bounding box center [72, 153] width 61 height 12
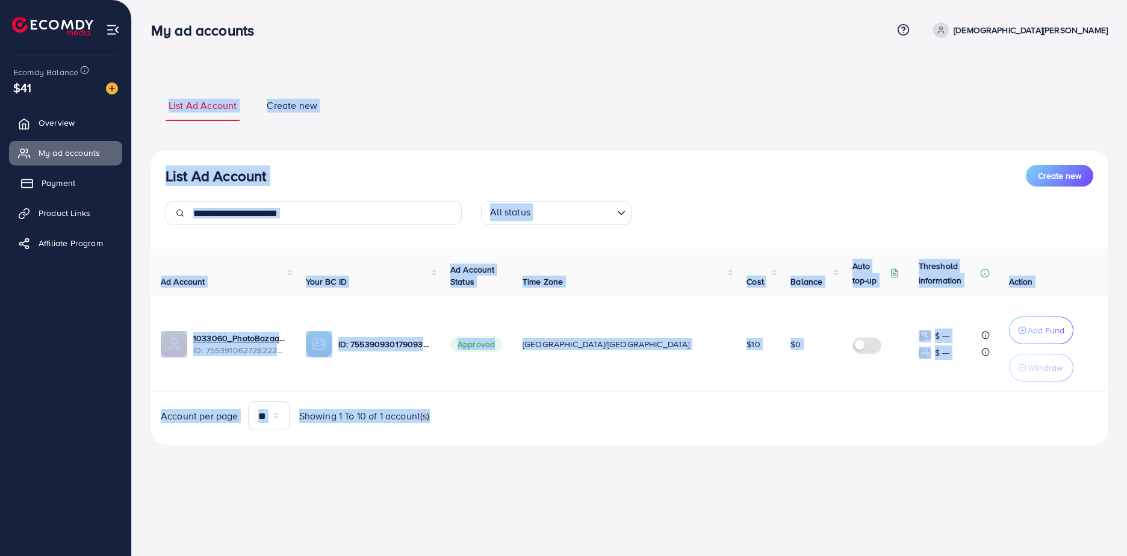
click at [88, 179] on link "Payment" at bounding box center [65, 183] width 113 height 24
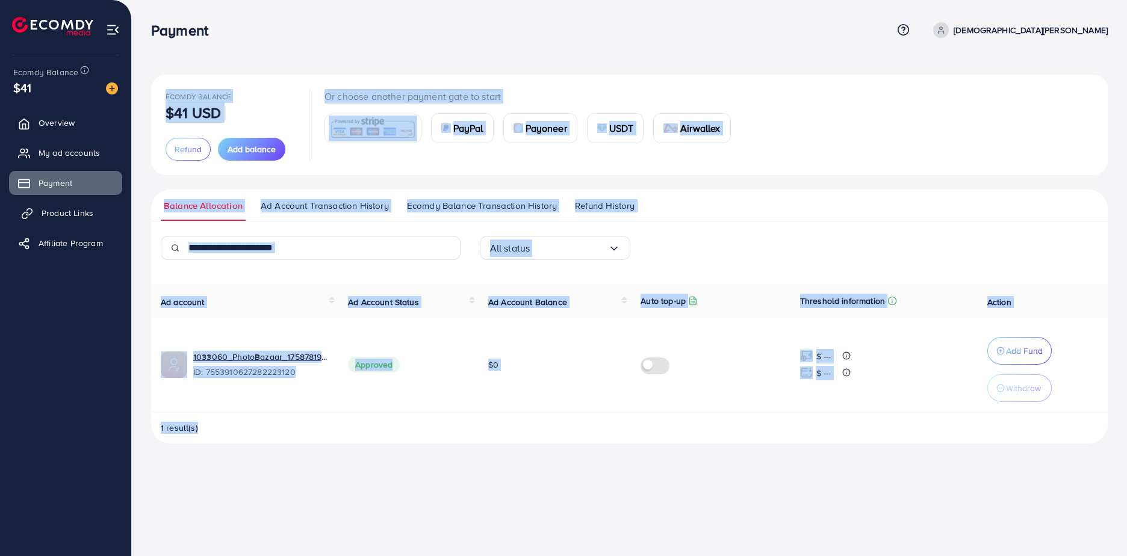
click at [48, 211] on span "Product Links" at bounding box center [68, 213] width 52 height 12
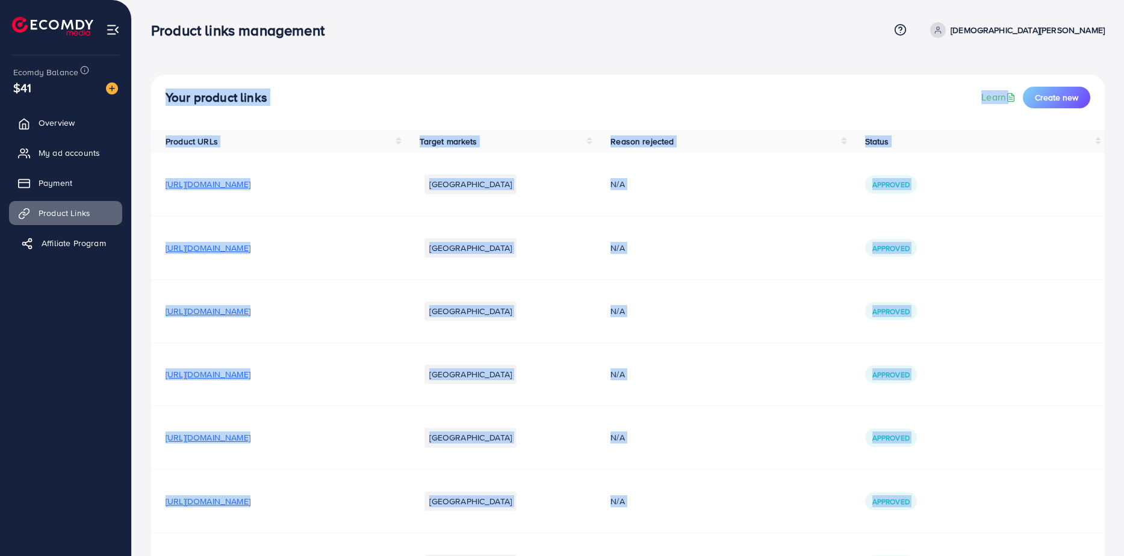
click at [85, 242] on span "Affiliate Program" at bounding box center [74, 243] width 64 height 12
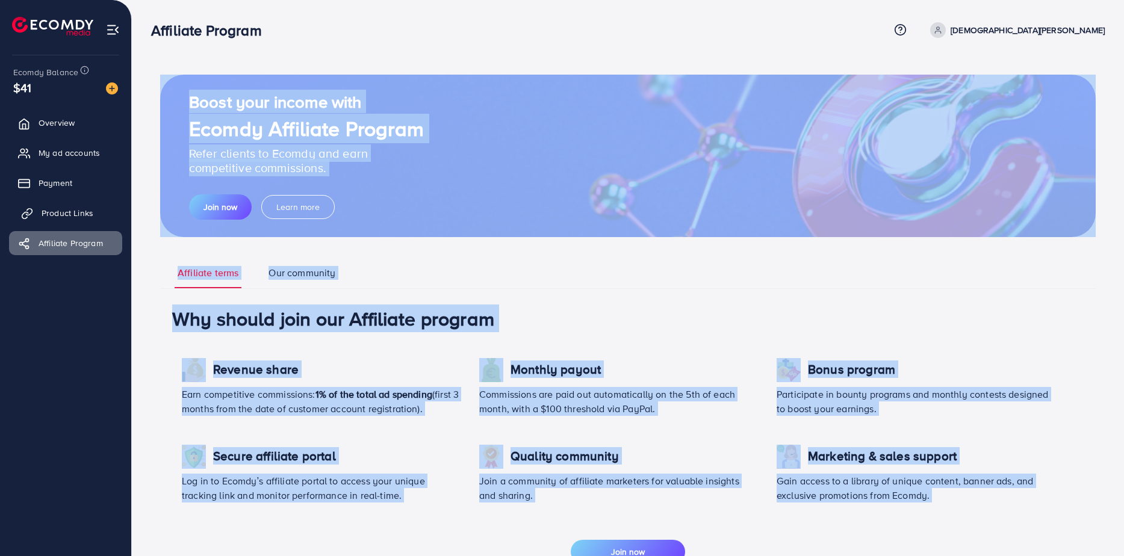
click at [81, 203] on link "Product Links" at bounding box center [65, 213] width 113 height 24
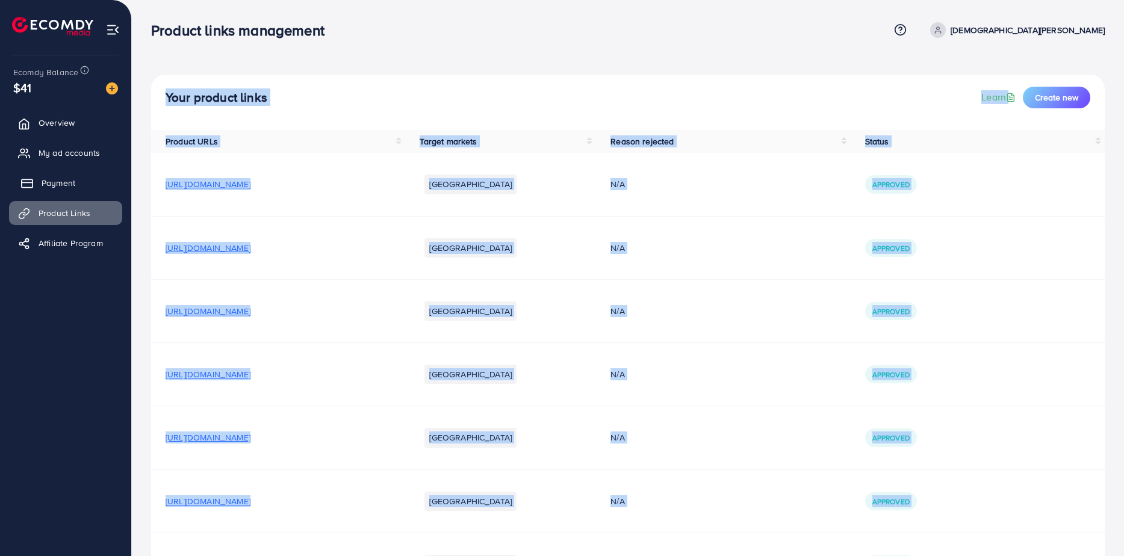
click at [80, 186] on link "Payment" at bounding box center [65, 183] width 113 height 24
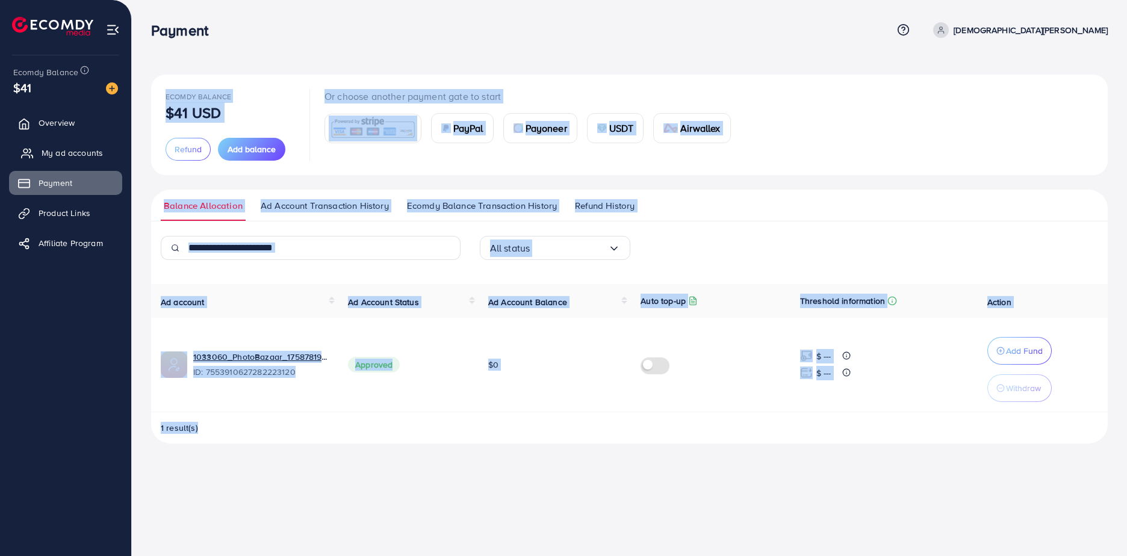
click at [83, 146] on link "My ad accounts" at bounding box center [65, 153] width 113 height 24
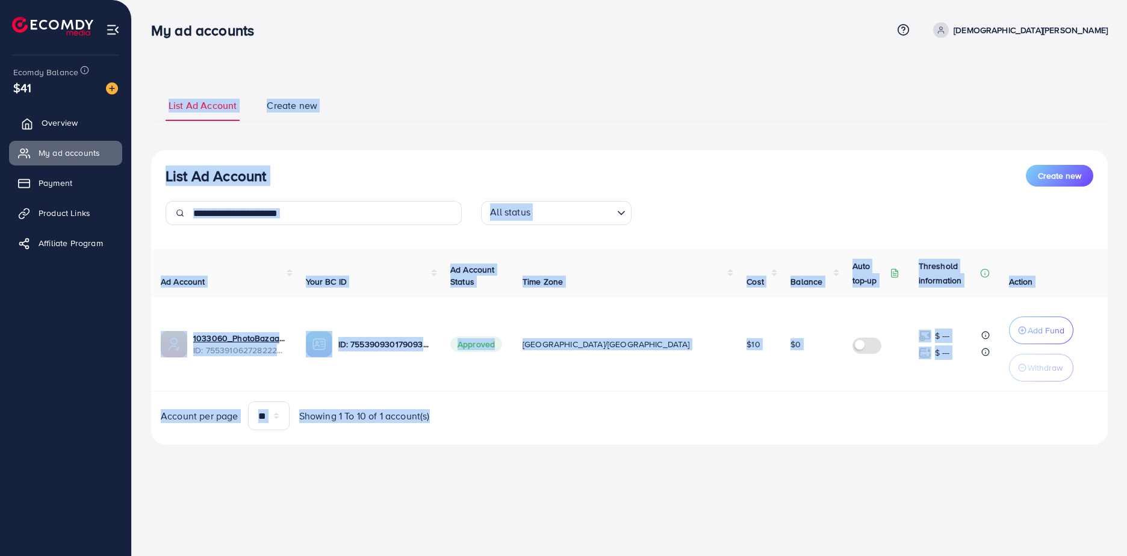
click at [62, 120] on span "Overview" at bounding box center [60, 123] width 36 height 12
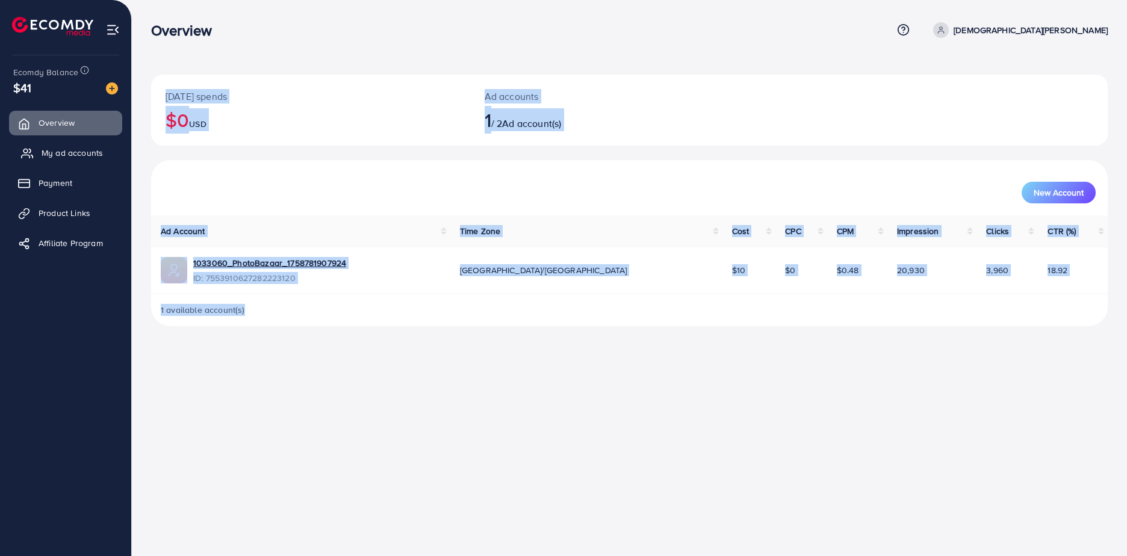
click at [67, 150] on span "My ad accounts" at bounding box center [72, 153] width 61 height 12
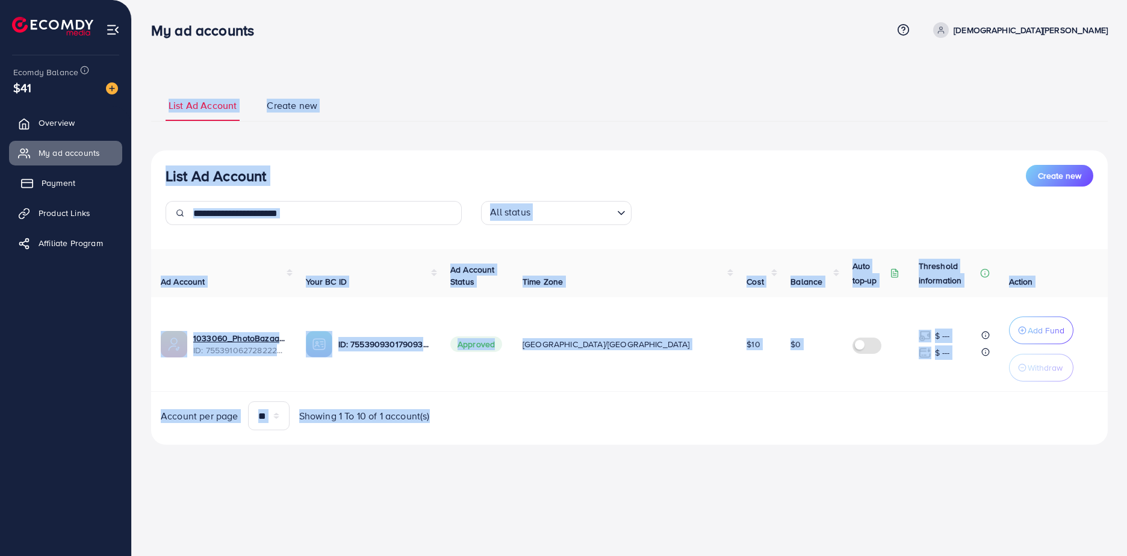
click at [69, 182] on span "Payment" at bounding box center [59, 183] width 34 height 12
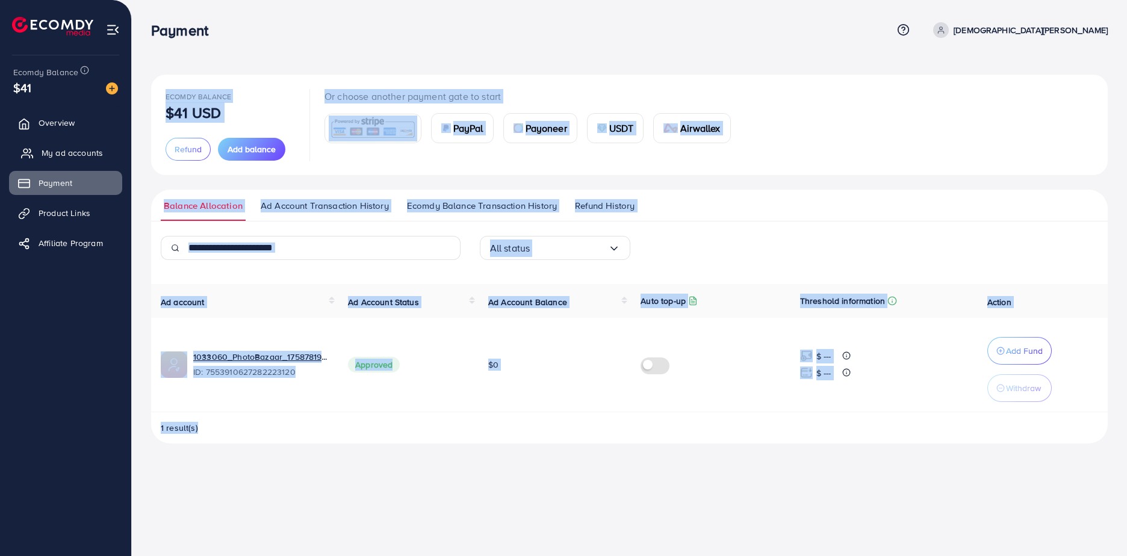
click at [67, 149] on span "My ad accounts" at bounding box center [72, 153] width 61 height 12
